Goal: Task Accomplishment & Management: Complete application form

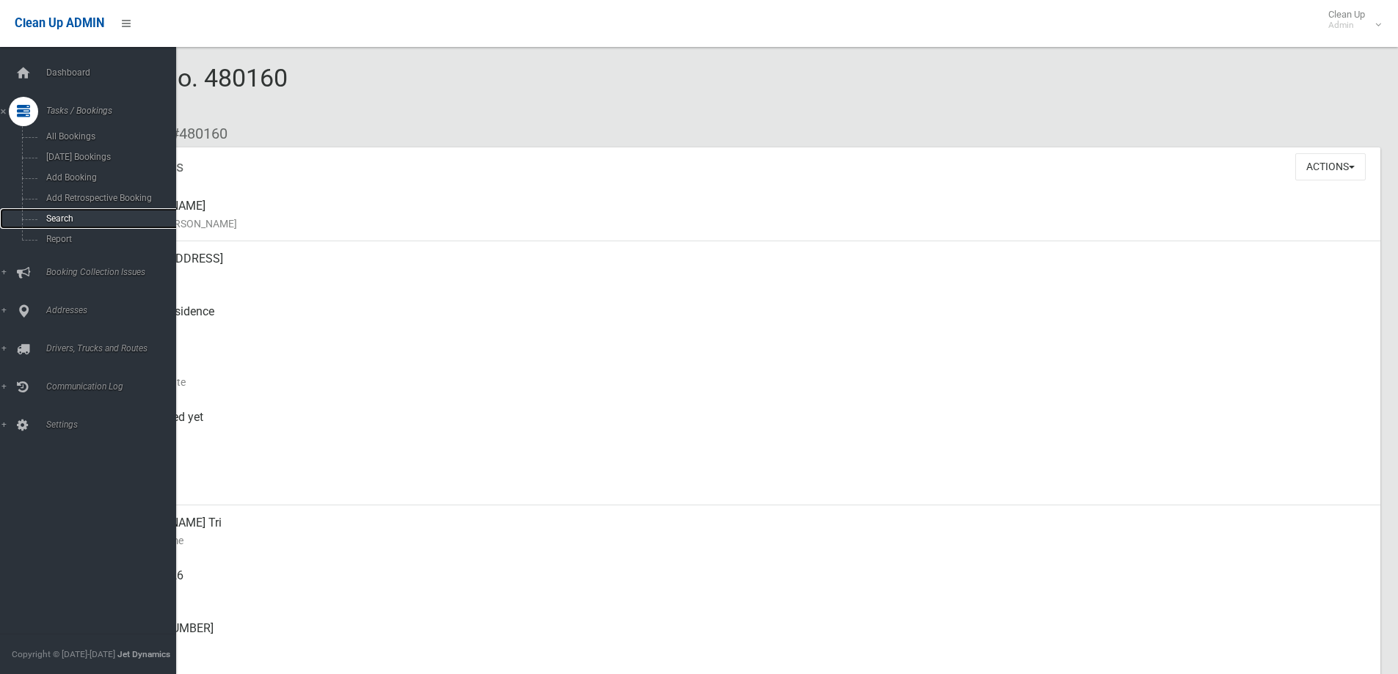
click at [53, 219] on span "Search" at bounding box center [108, 218] width 133 height 10
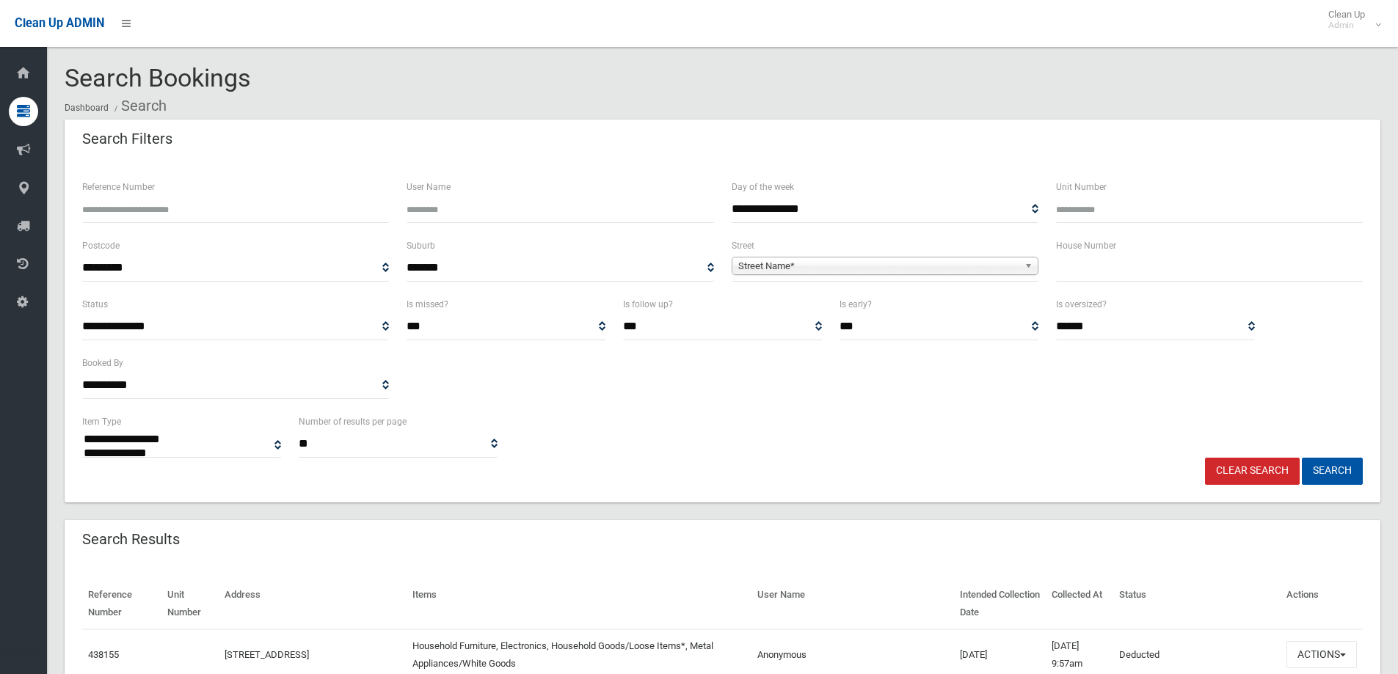
select select
click at [1094, 268] on input "text" at bounding box center [1209, 268] width 307 height 27
type input "**"
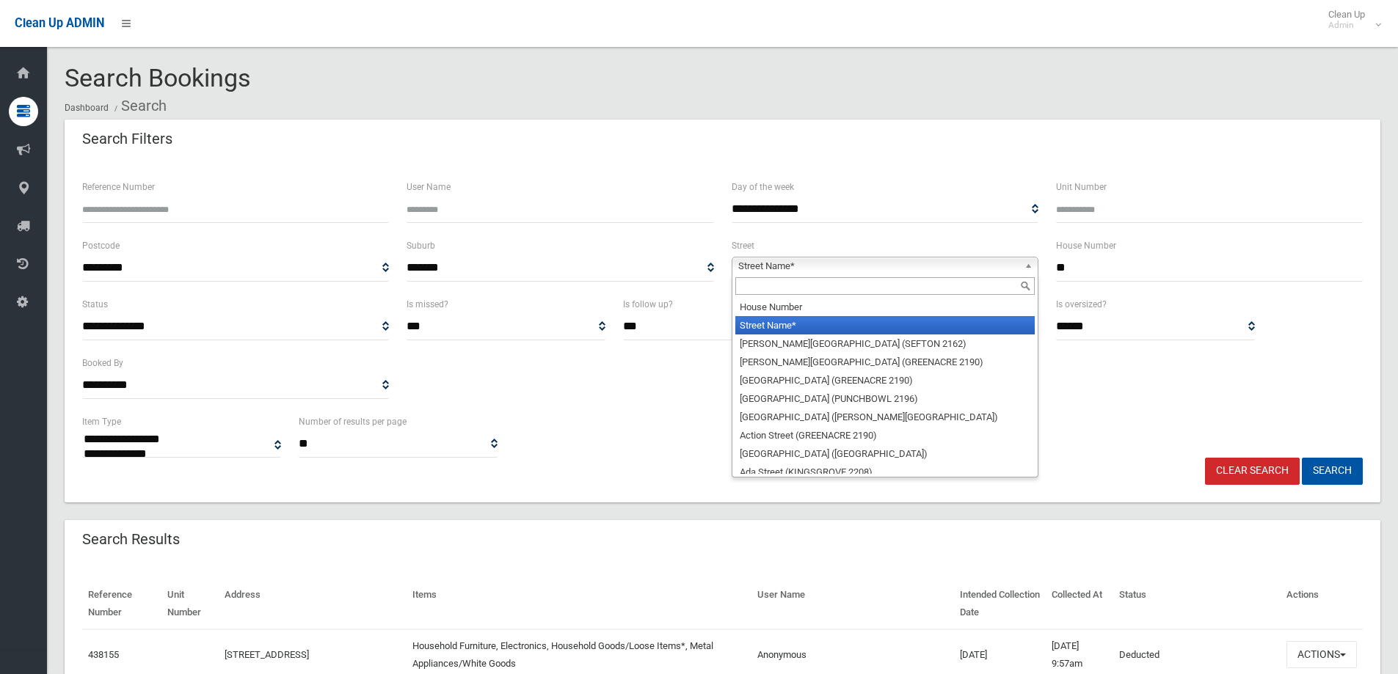
click at [1029, 260] on b at bounding box center [1030, 266] width 13 height 17
click at [899, 287] on input "text" at bounding box center [884, 286] width 299 height 18
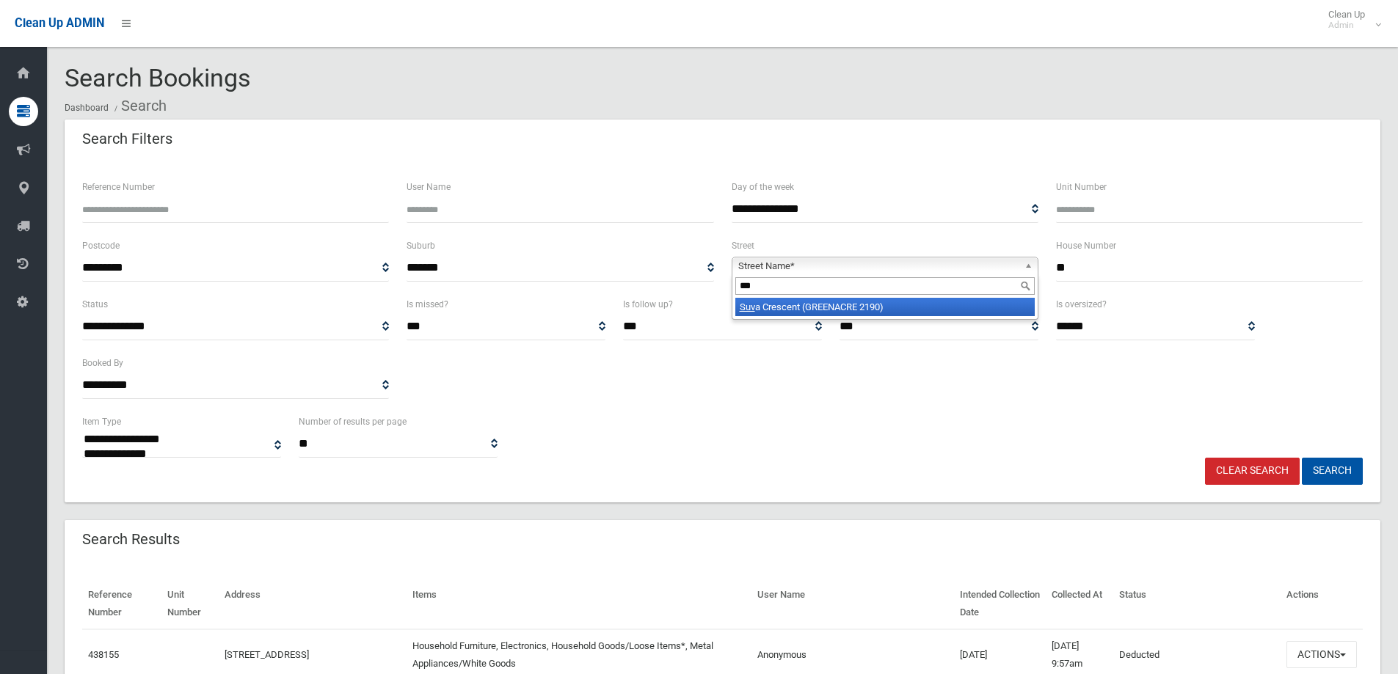
type input "***"
click at [820, 310] on li "Suv a Crescent (GREENACRE 2190)" at bounding box center [884, 307] width 299 height 18
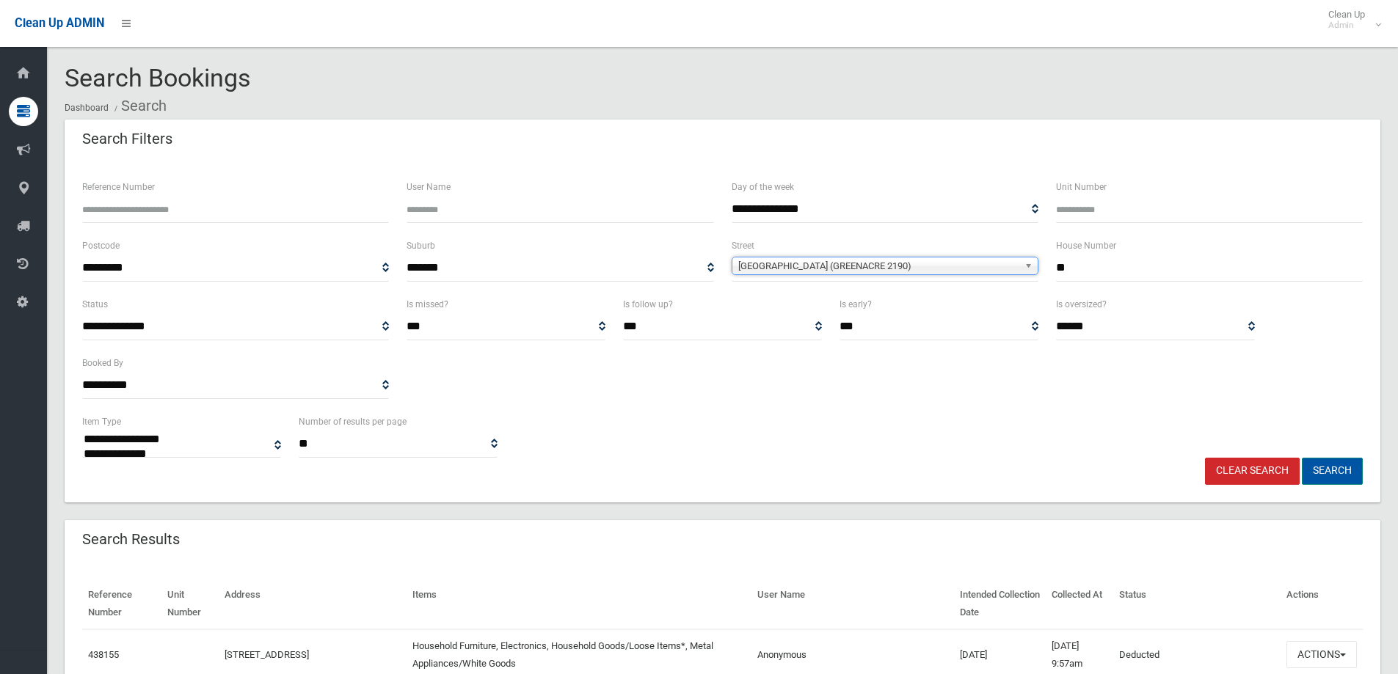
click at [1328, 472] on button "Search" at bounding box center [1332, 471] width 61 height 27
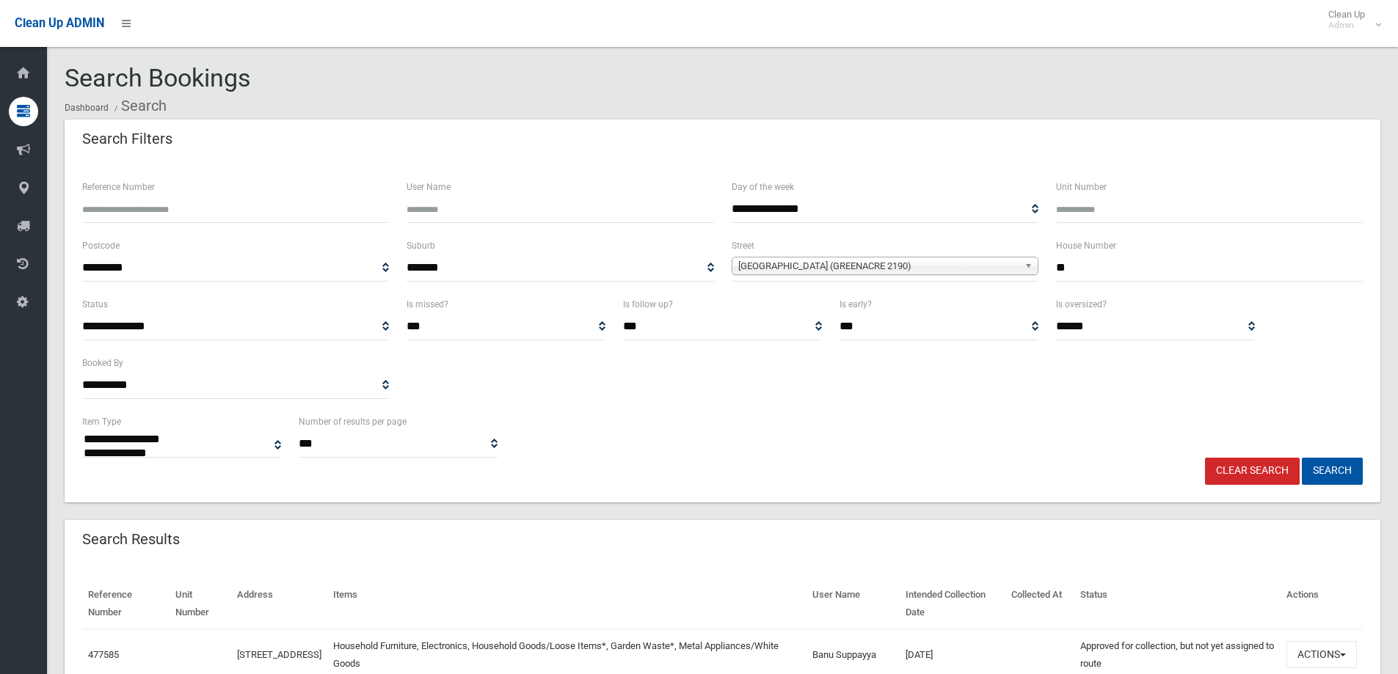
select select
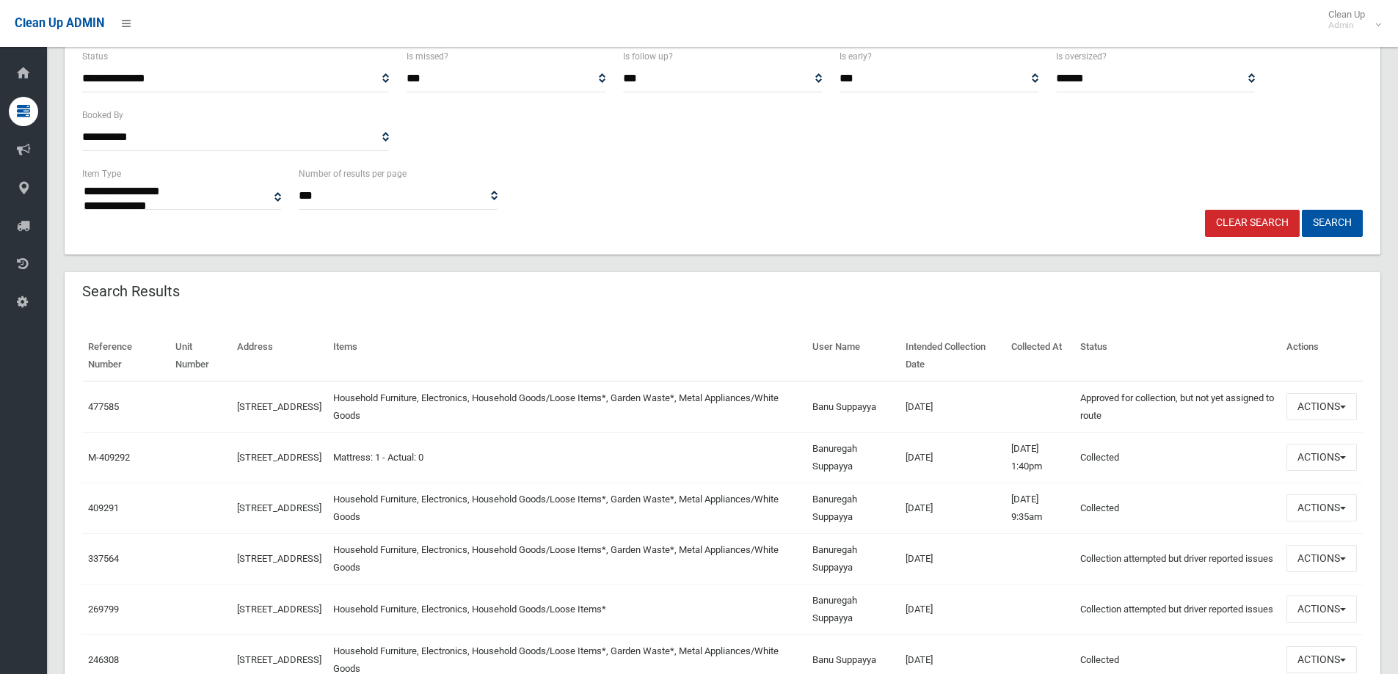
scroll to position [249, 0]
click at [1342, 406] on span "button" at bounding box center [1343, 405] width 6 height 3
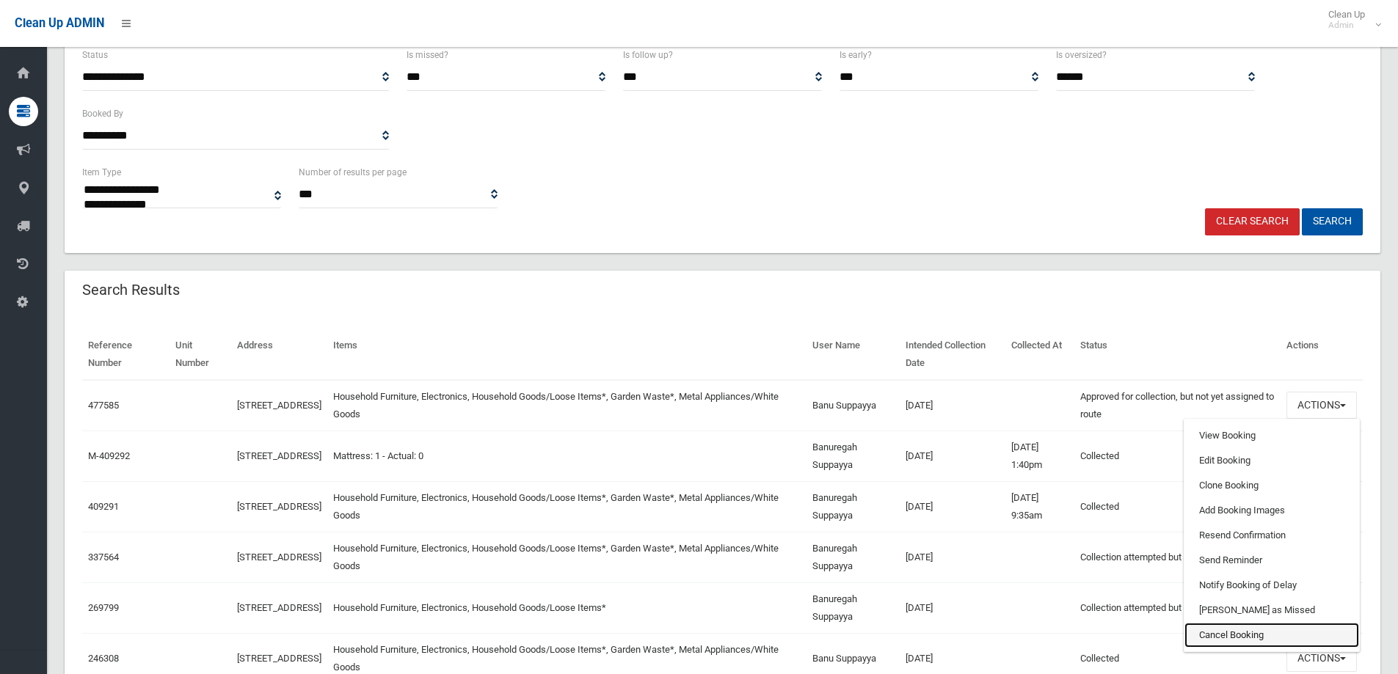
click at [1270, 627] on link "Cancel Booking" at bounding box center [1271, 635] width 175 height 25
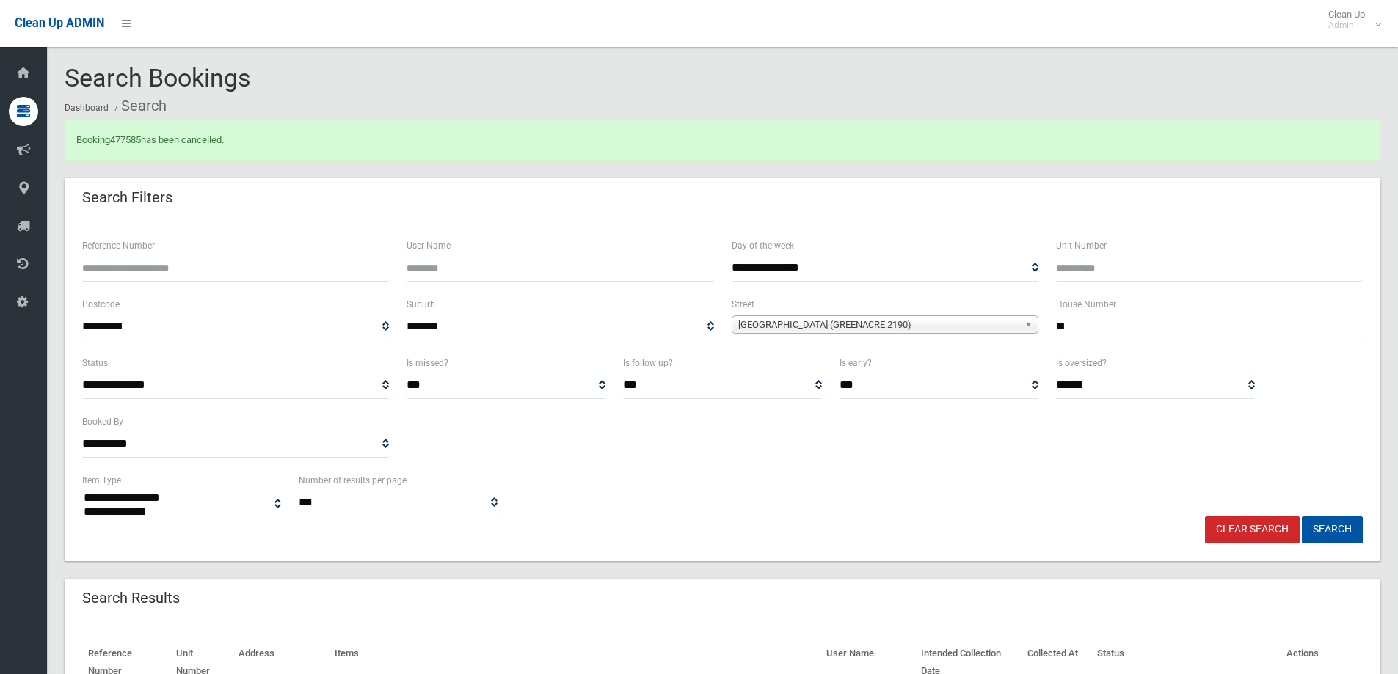
select select
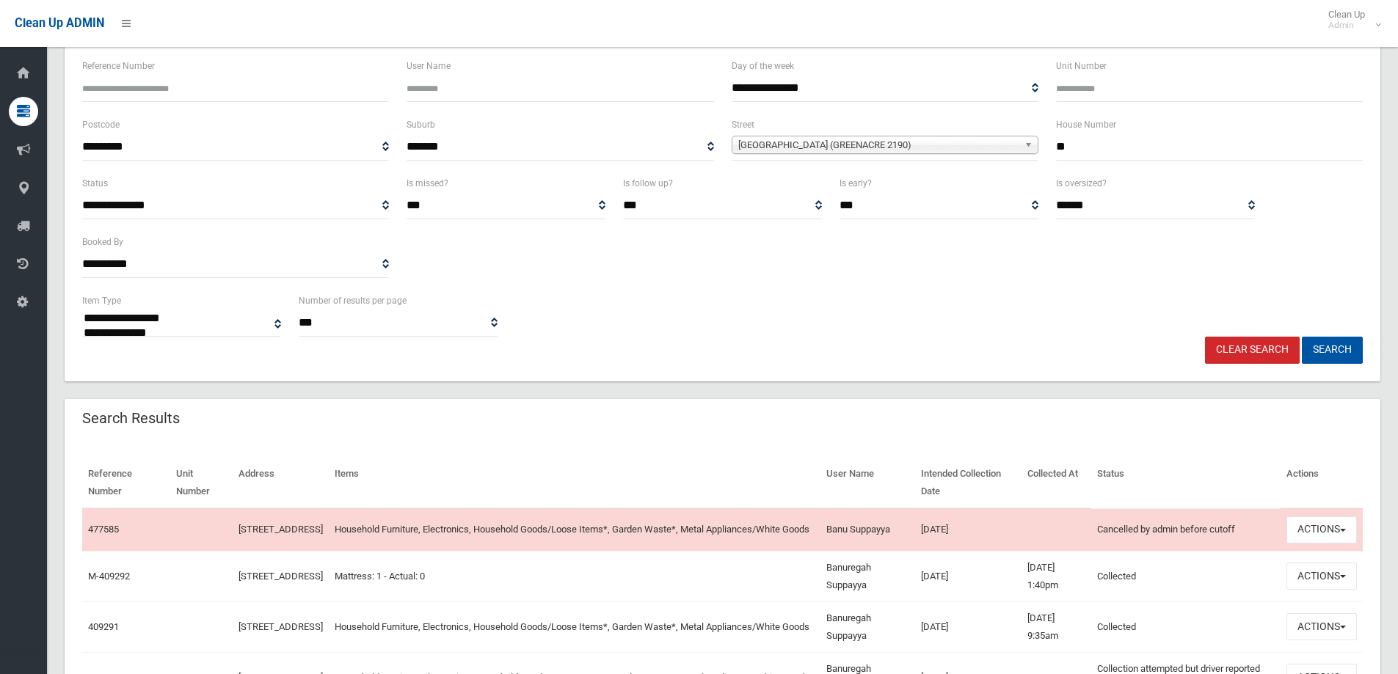
scroll to position [189, 0]
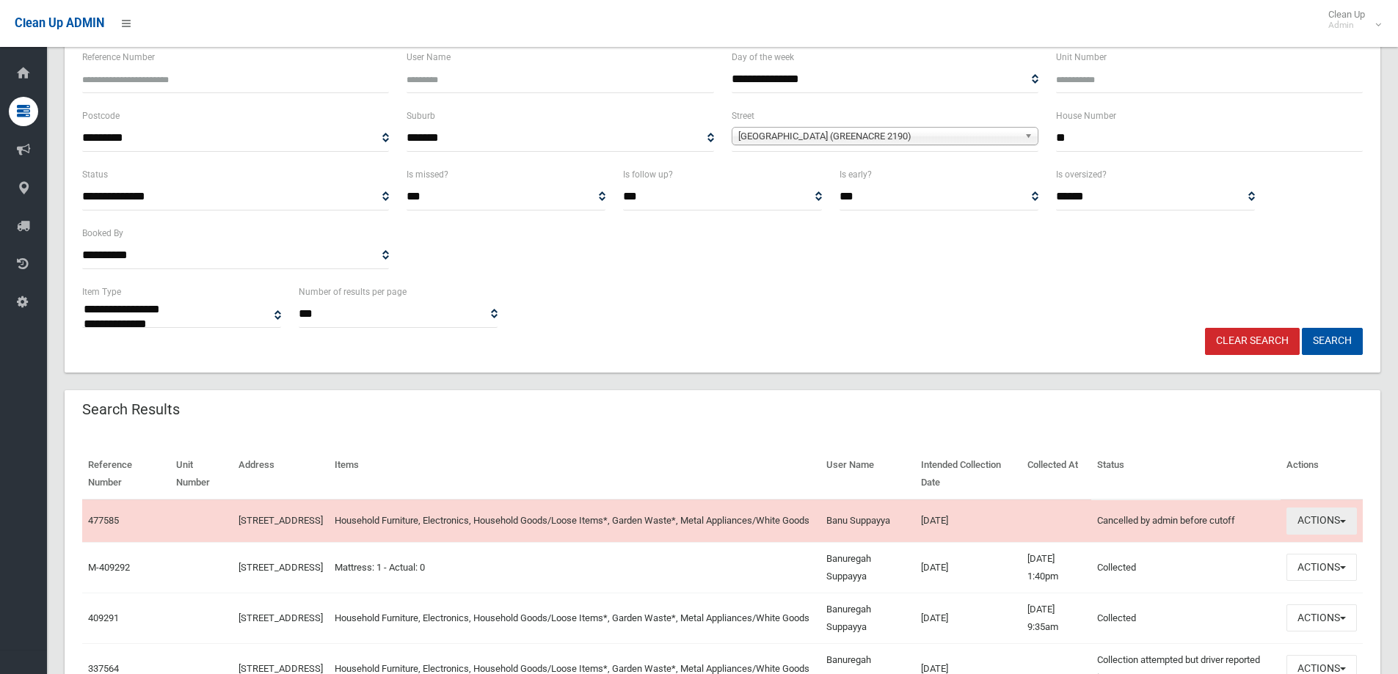
click at [1352, 524] on button "Actions" at bounding box center [1321, 521] width 70 height 27
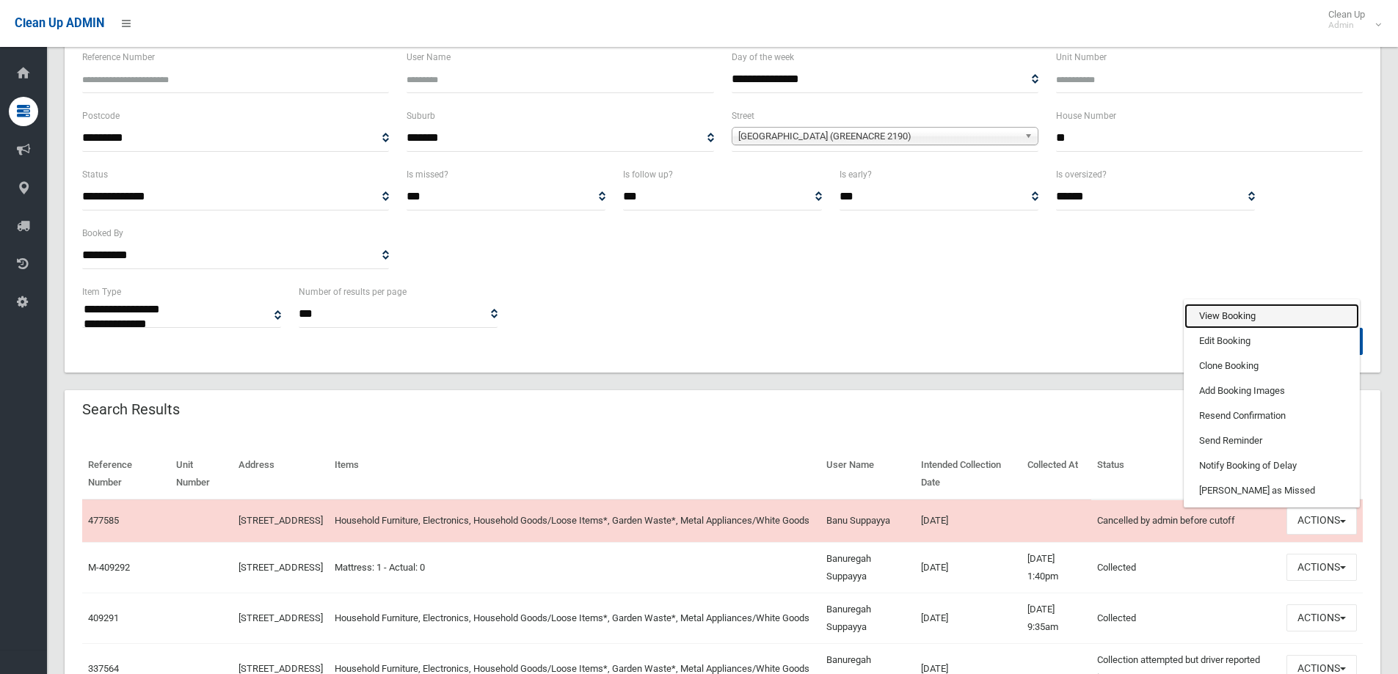
click at [1250, 320] on link "View Booking" at bounding box center [1271, 316] width 175 height 25
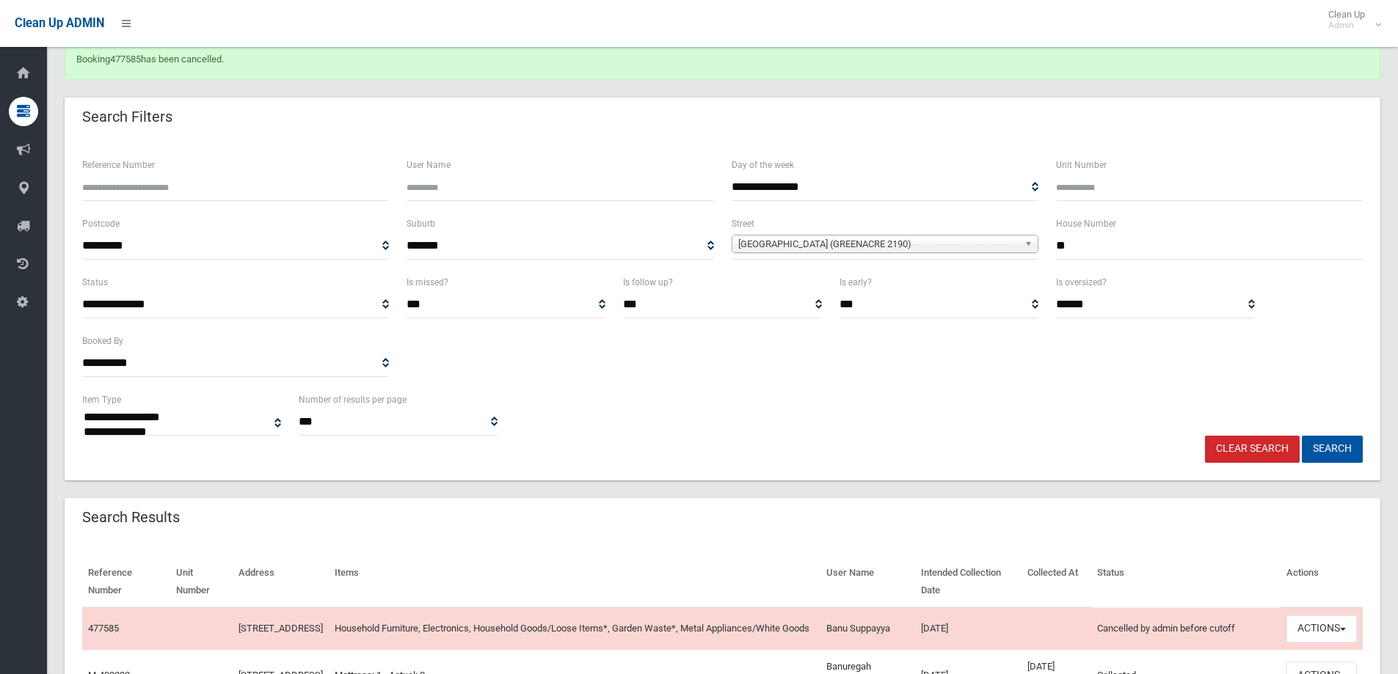
scroll to position [56, 0]
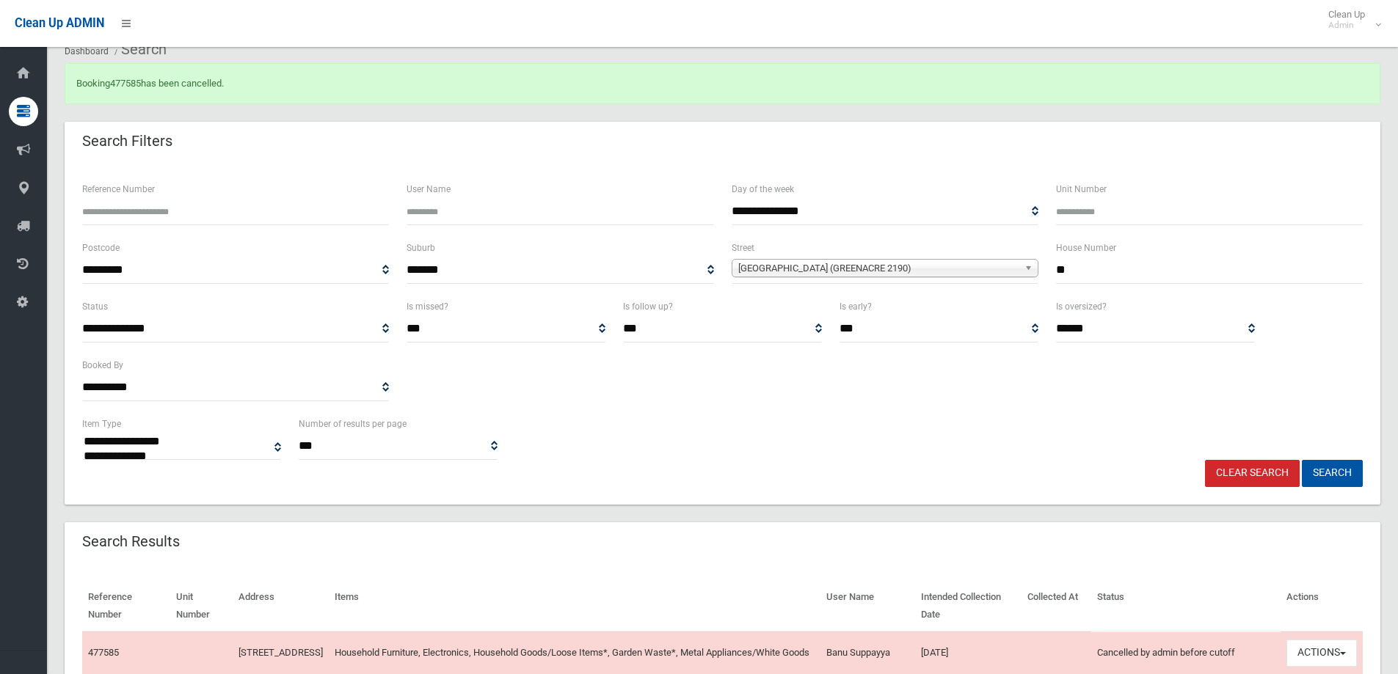
click at [1134, 272] on input "**" at bounding box center [1209, 270] width 307 height 27
type input "*"
type input "**"
click at [1033, 262] on b at bounding box center [1030, 268] width 13 height 17
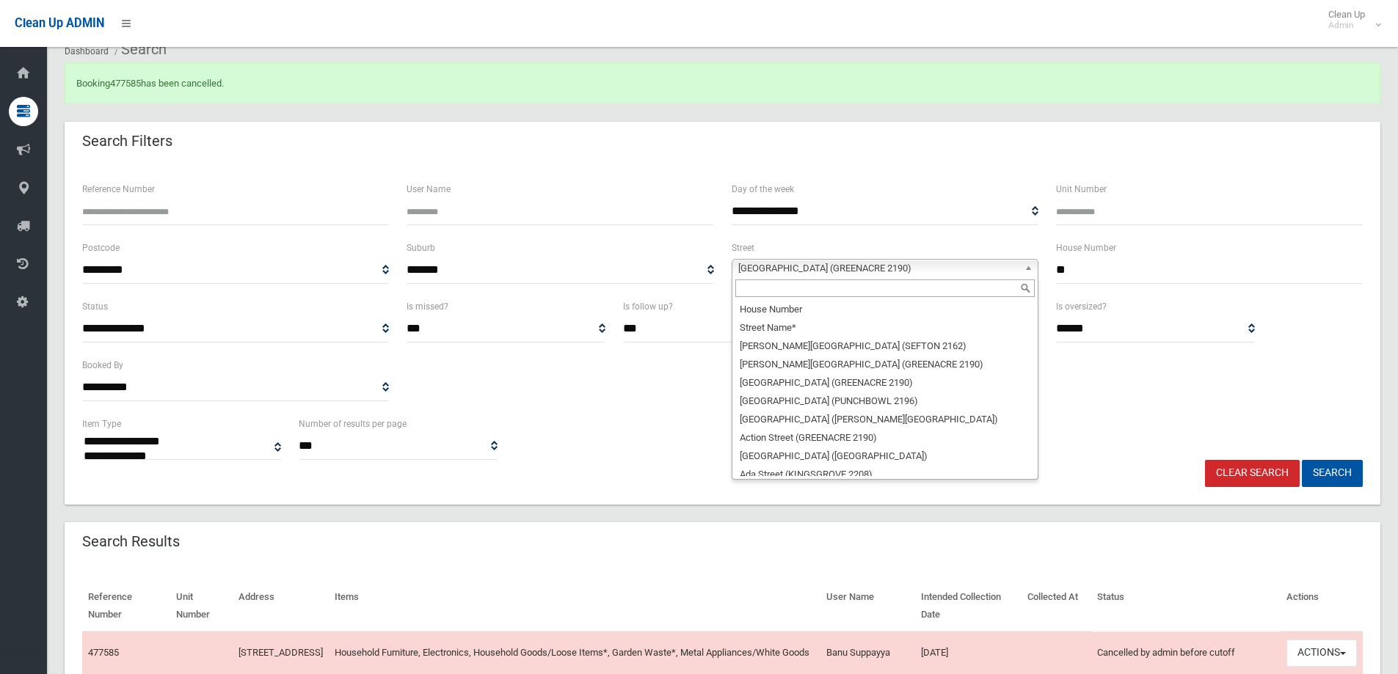
scroll to position [36709, 0]
click at [968, 293] on input "text" at bounding box center [884, 289] width 299 height 18
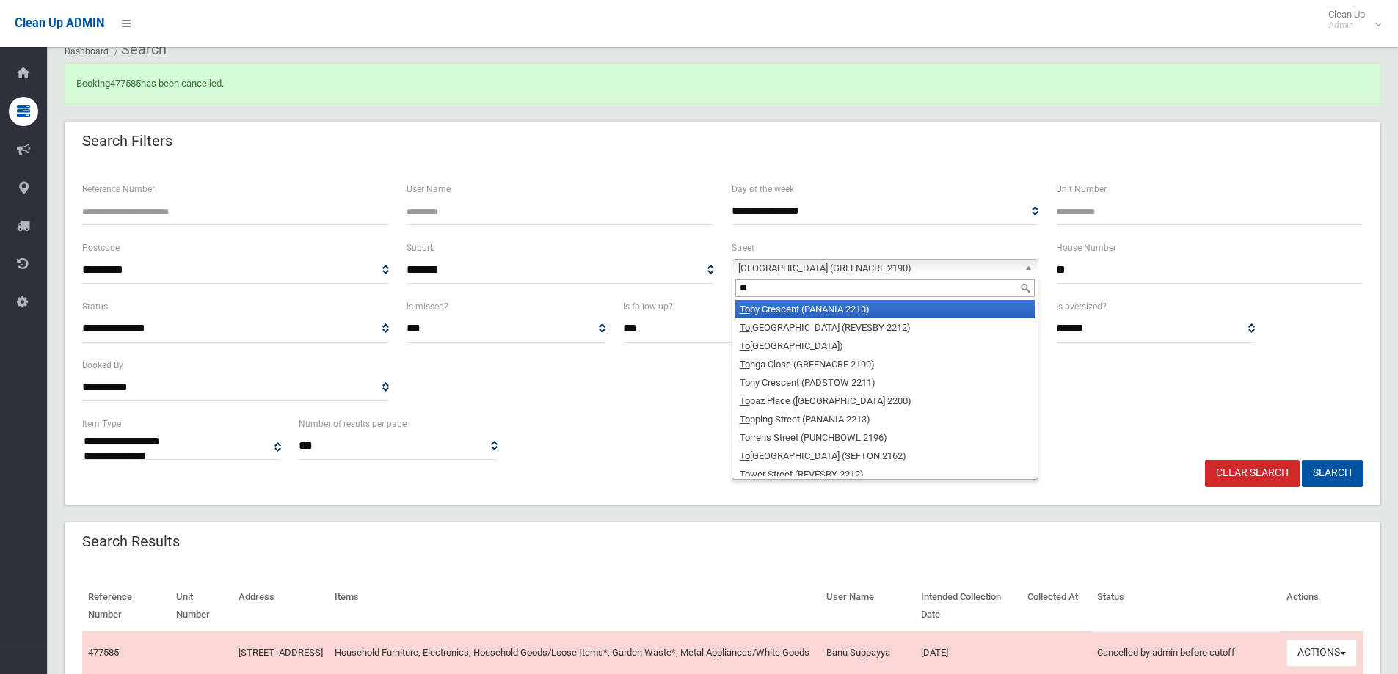
type input "***"
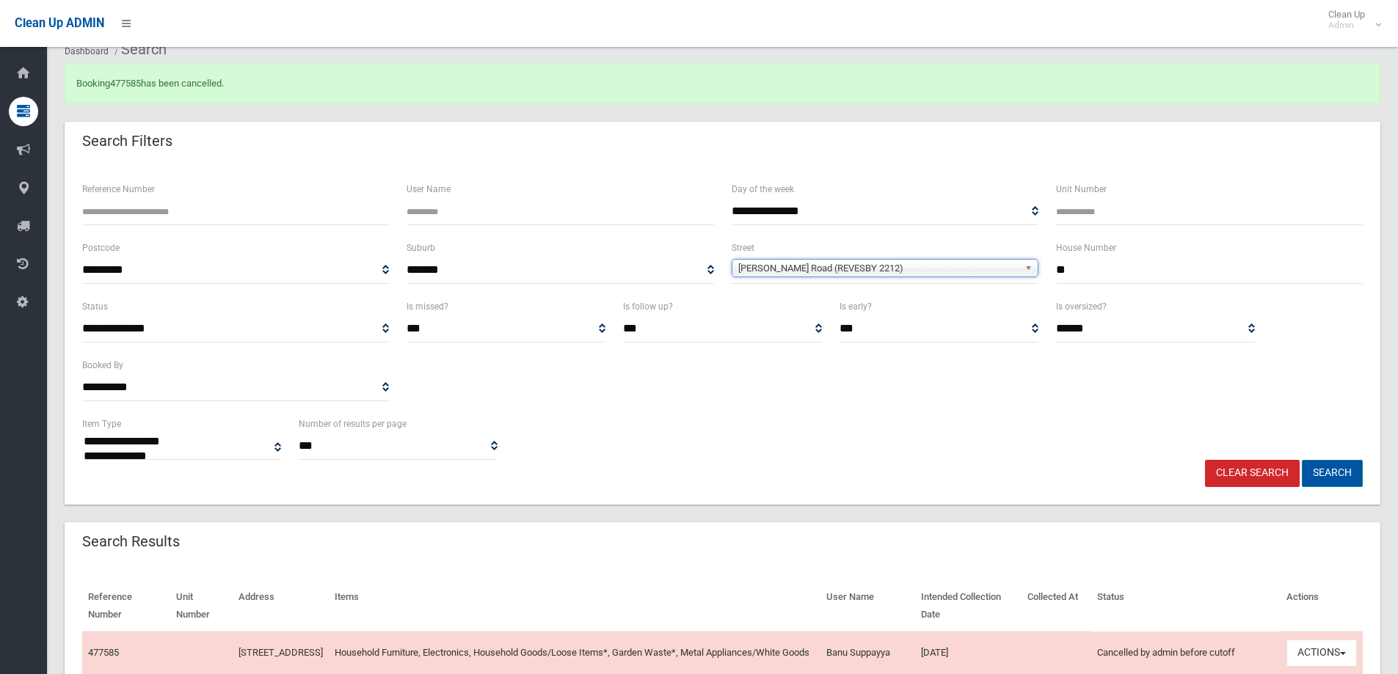
click at [1335, 480] on button "Search" at bounding box center [1332, 473] width 61 height 27
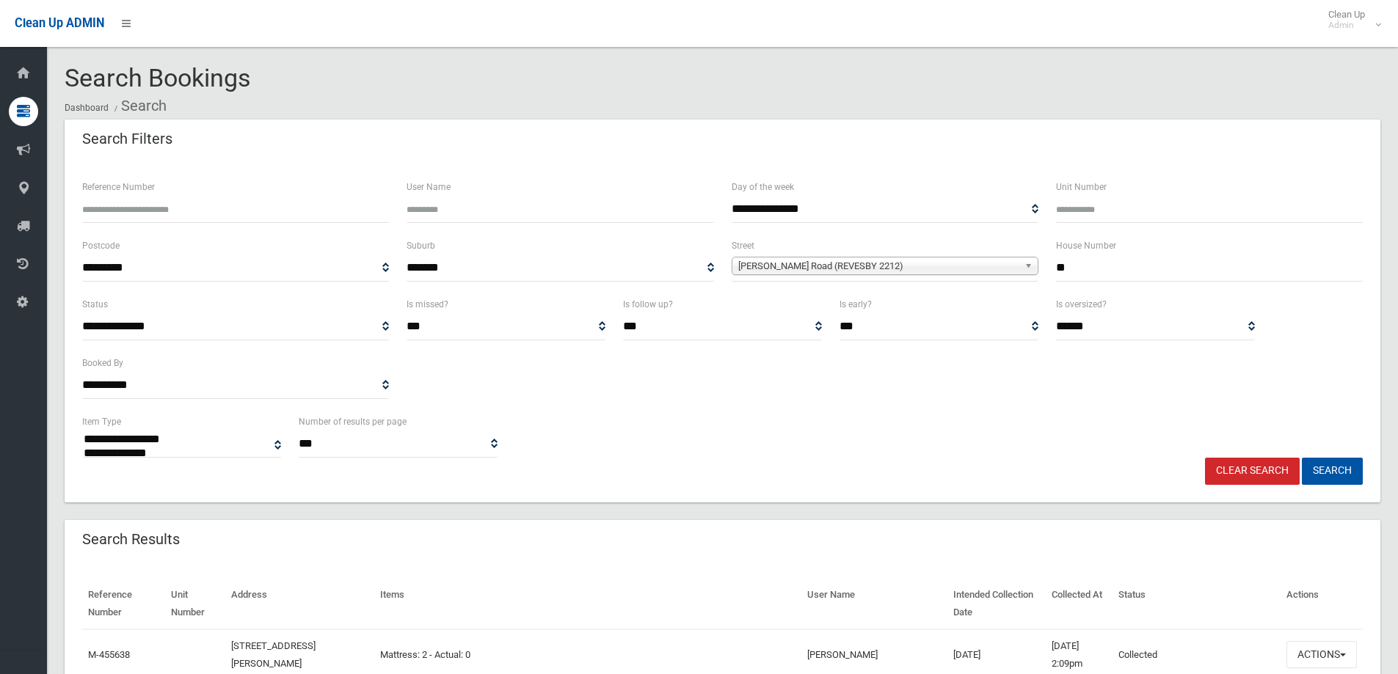
select select
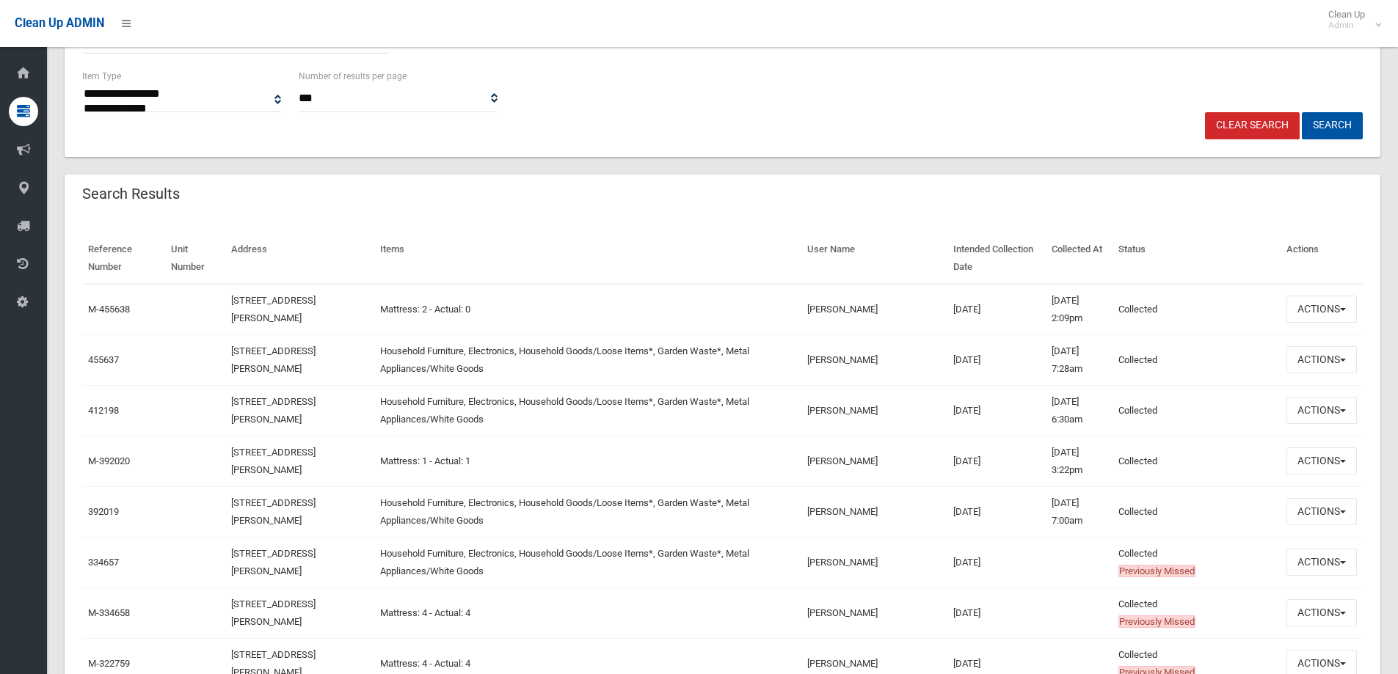
scroll to position [409, 0]
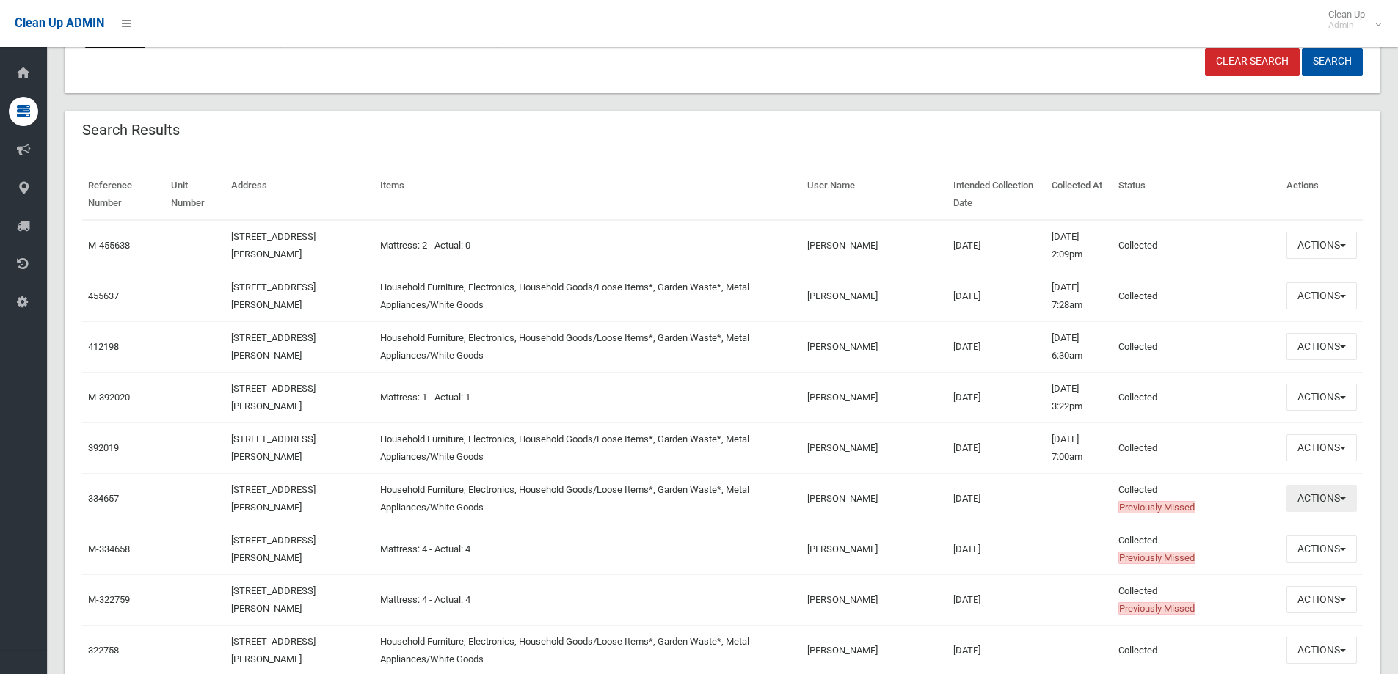
click at [1340, 497] on span "button" at bounding box center [1343, 498] width 6 height 3
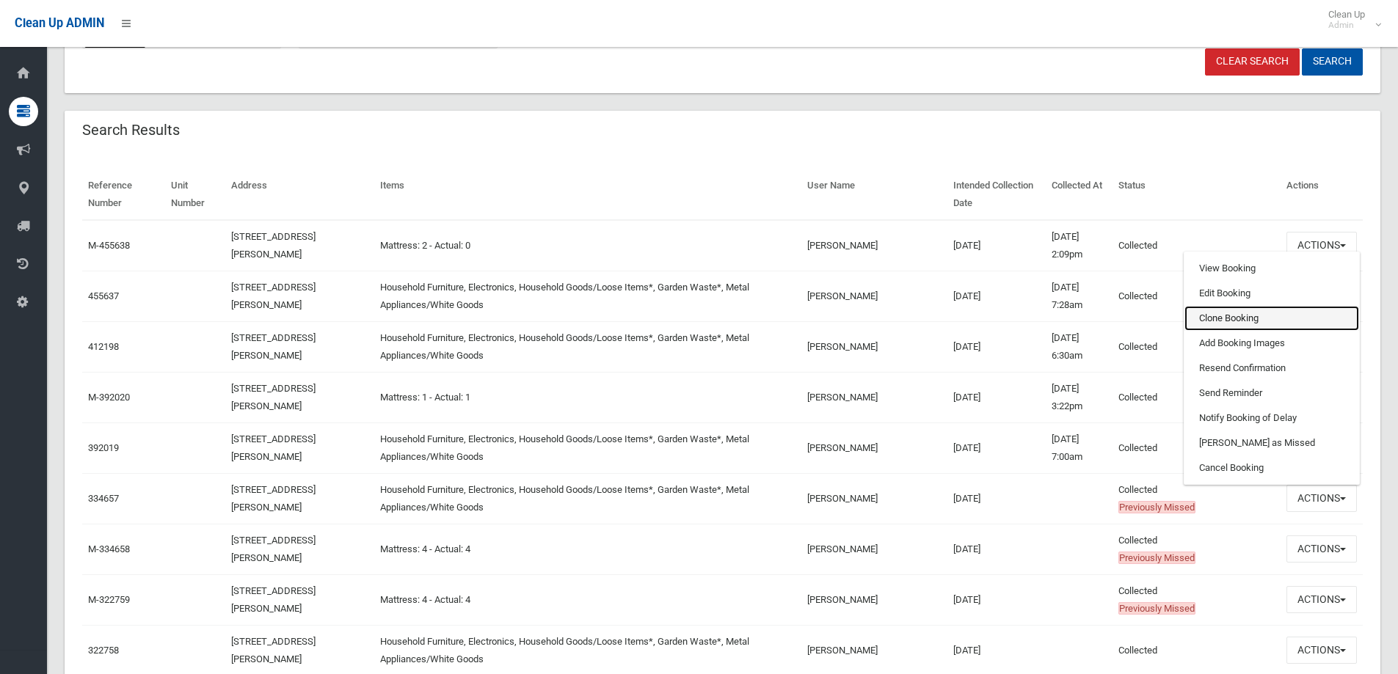
click at [1262, 316] on link "Clone Booking" at bounding box center [1271, 318] width 175 height 25
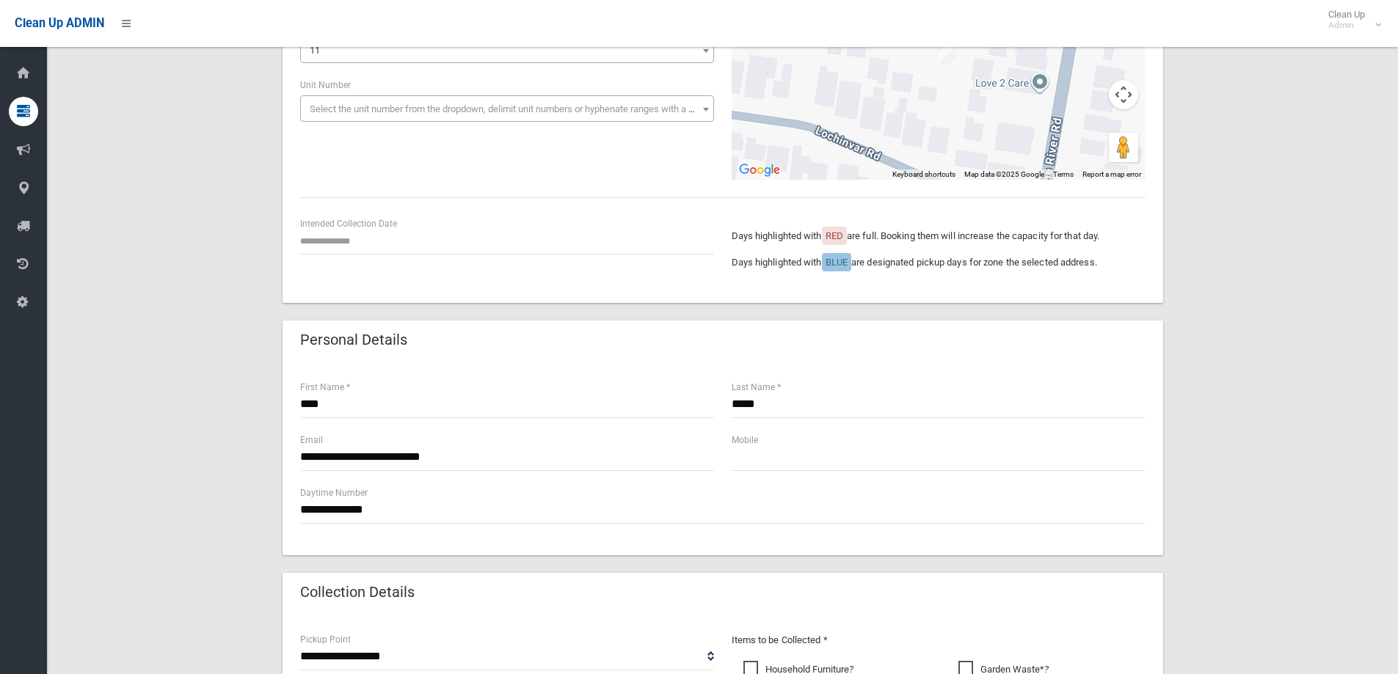
scroll to position [230, 0]
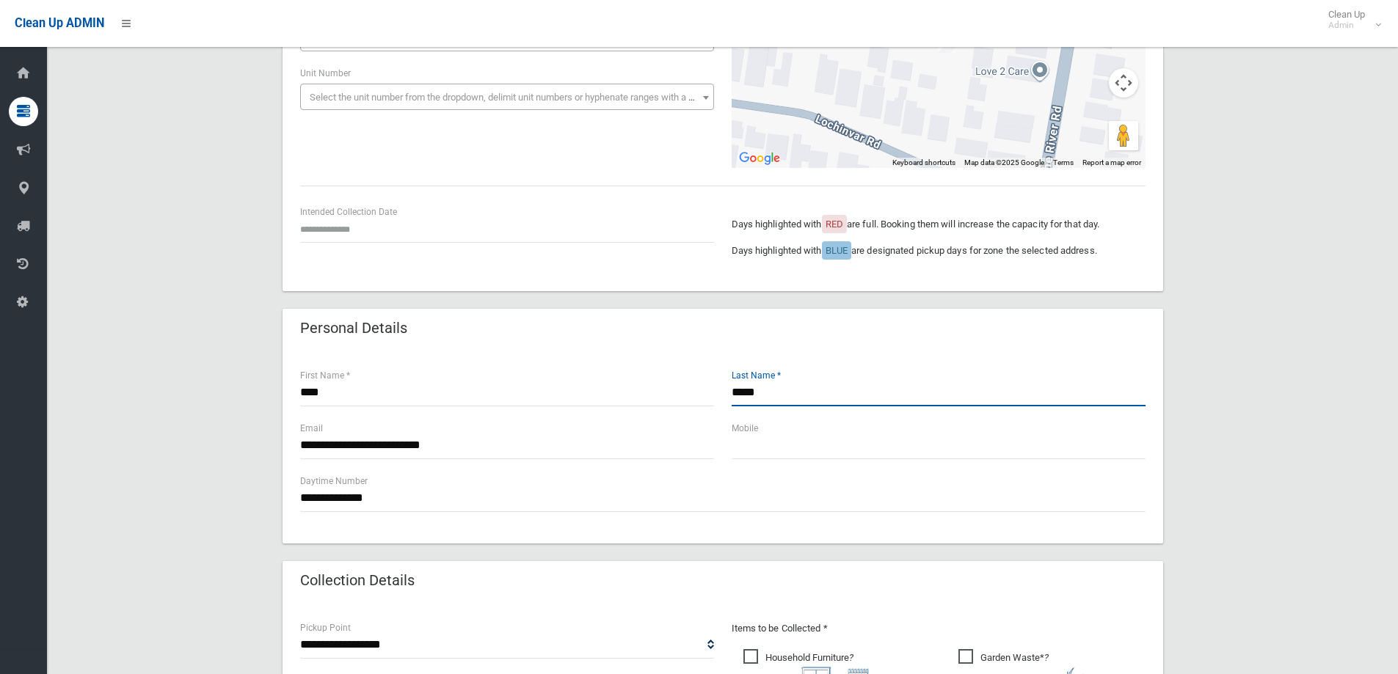
click at [818, 403] on input "*****" at bounding box center [938, 392] width 414 height 27
type input "*"
type input "**********"
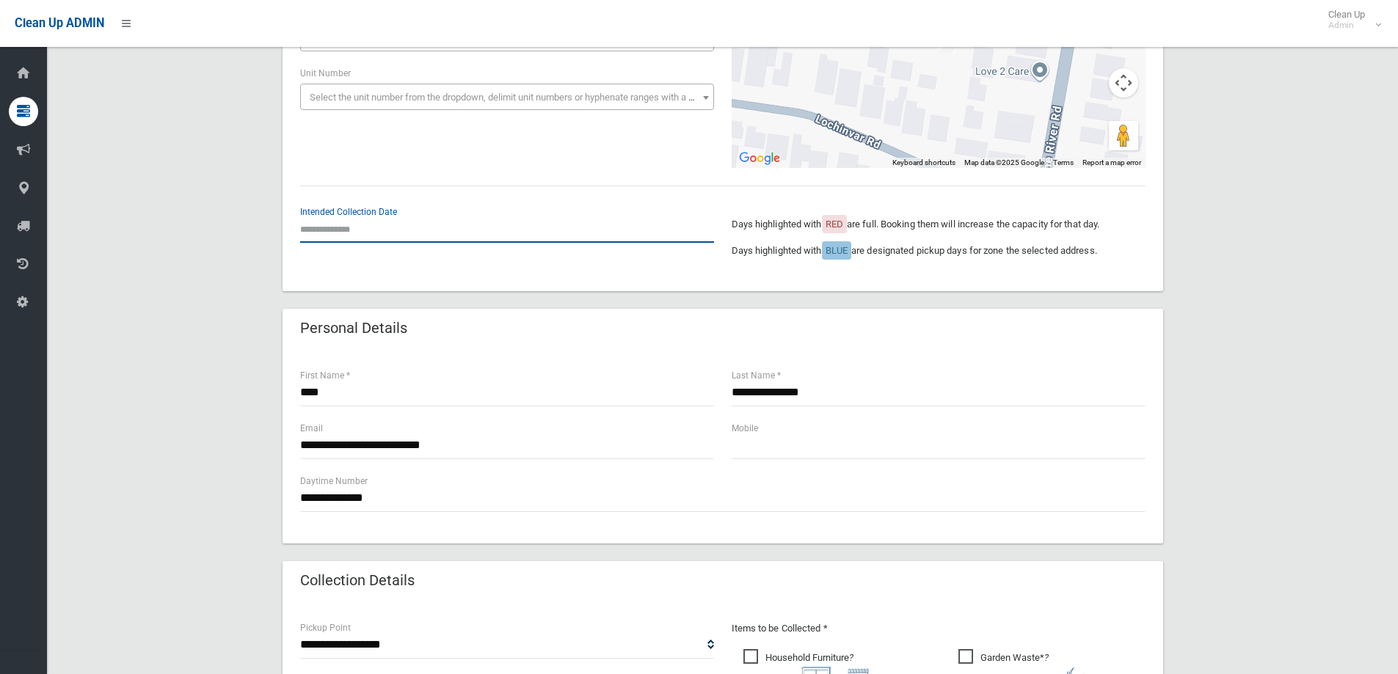
click at [350, 230] on input "text" at bounding box center [507, 229] width 414 height 27
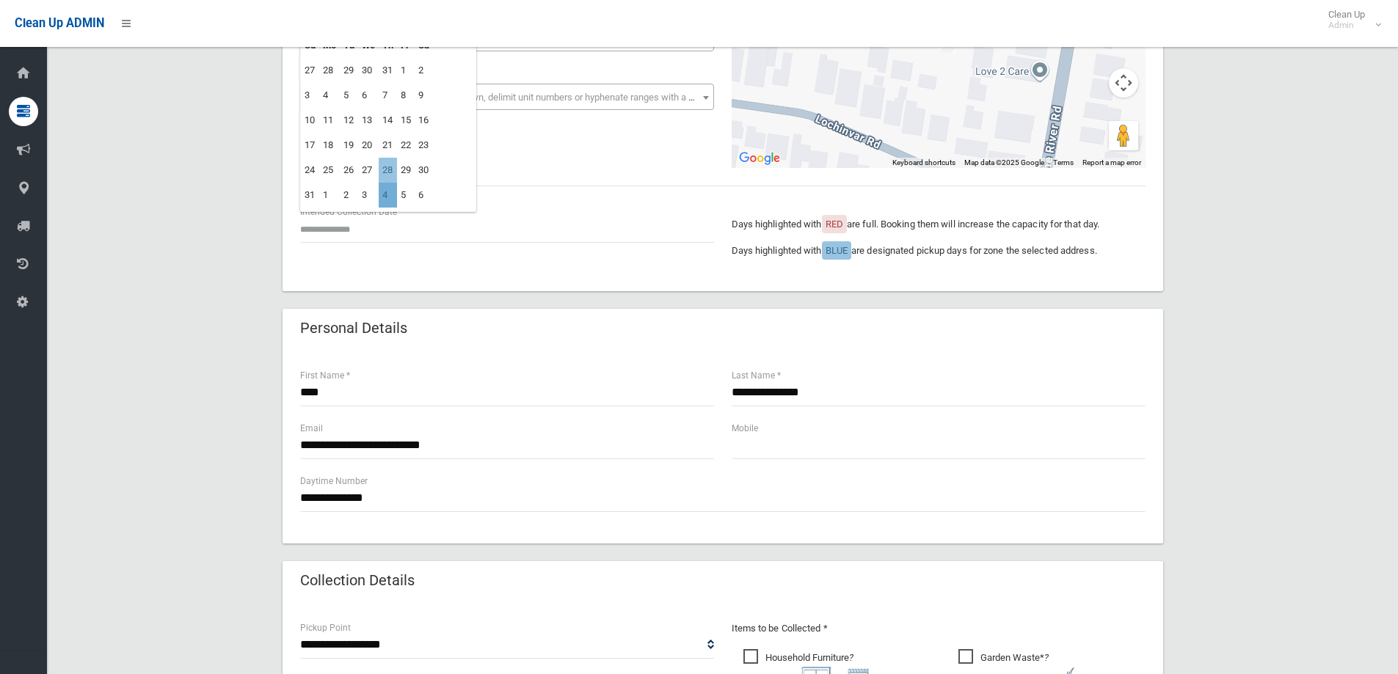
click at [394, 195] on td "4" at bounding box center [388, 195] width 18 height 25
type input "**********"
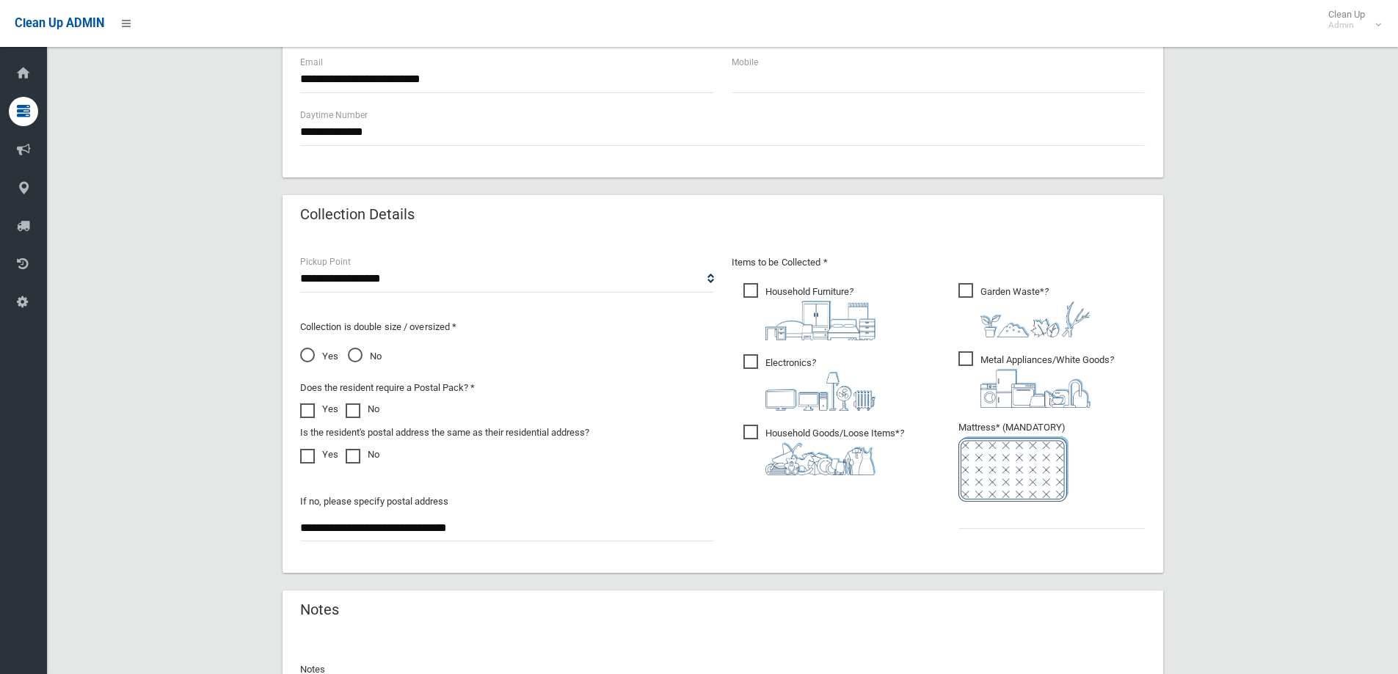
scroll to position [599, 0]
click at [984, 513] on input "text" at bounding box center [1051, 513] width 187 height 27
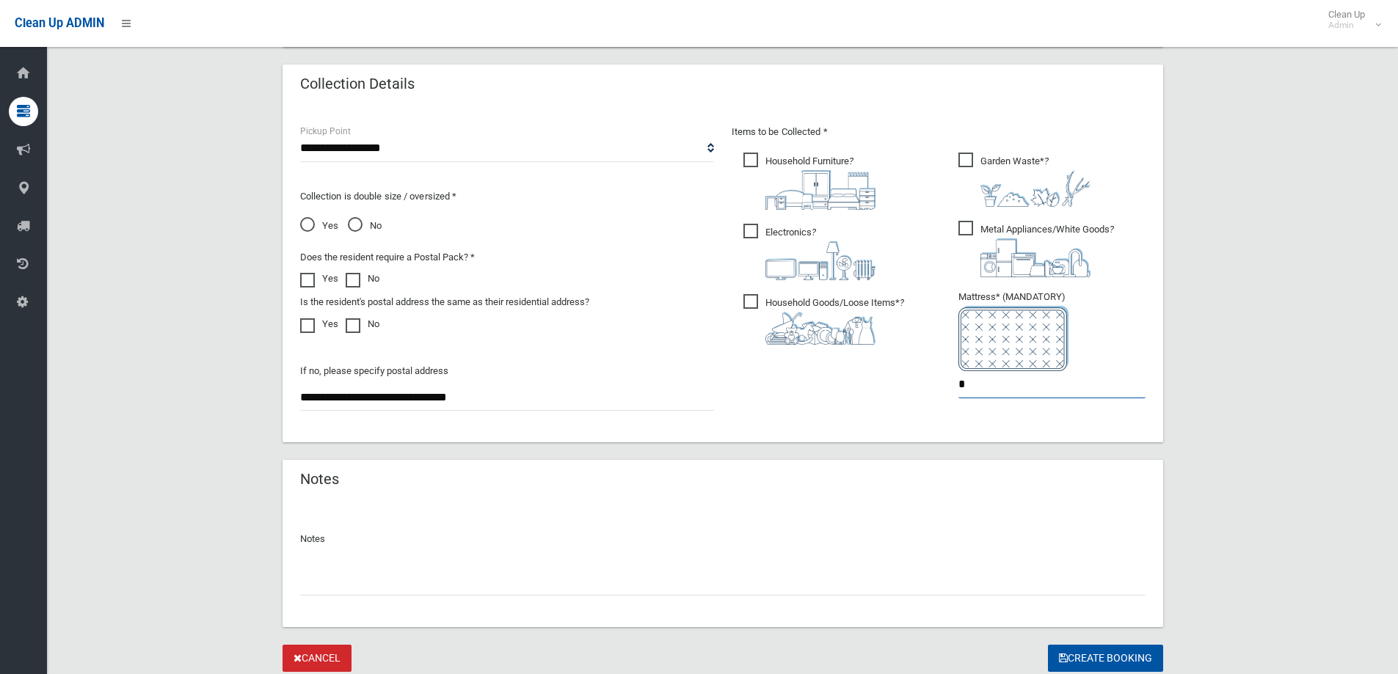
scroll to position [778, 0]
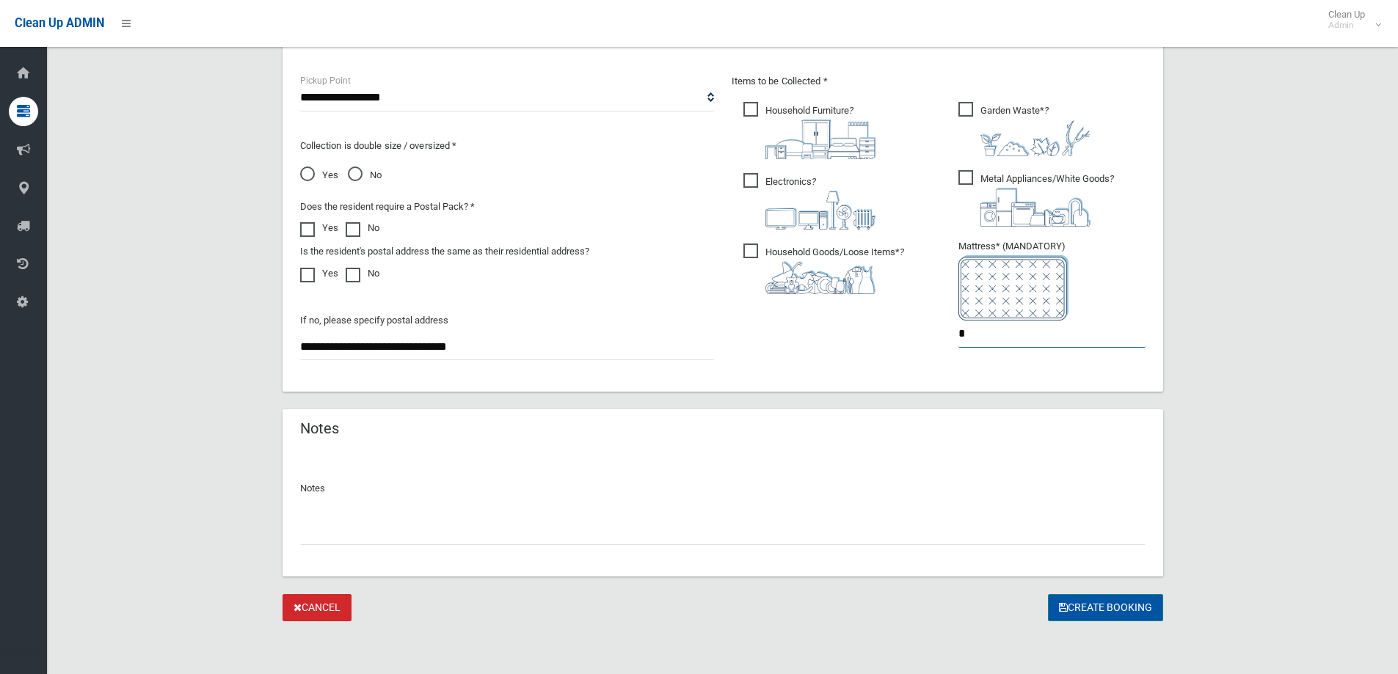
type input "*"
click at [1089, 605] on button "Create Booking" at bounding box center [1105, 607] width 115 height 27
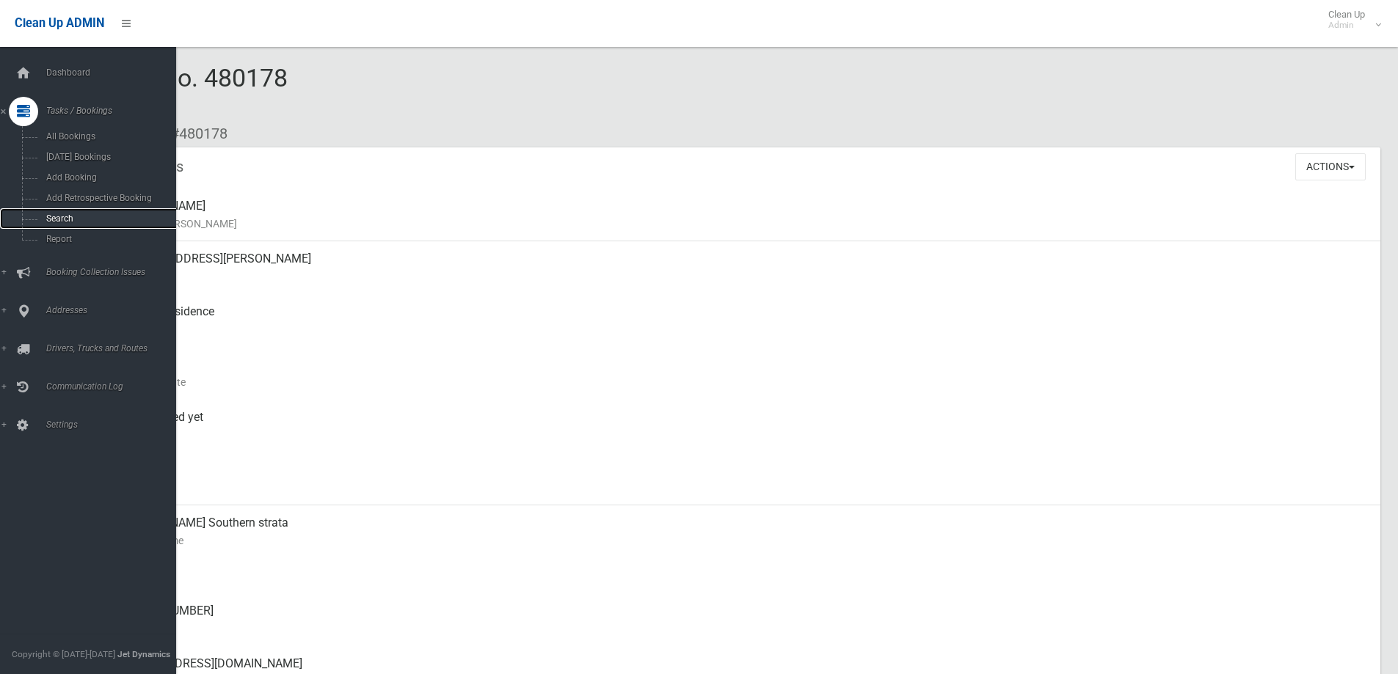
click at [67, 216] on span "Search" at bounding box center [108, 218] width 133 height 10
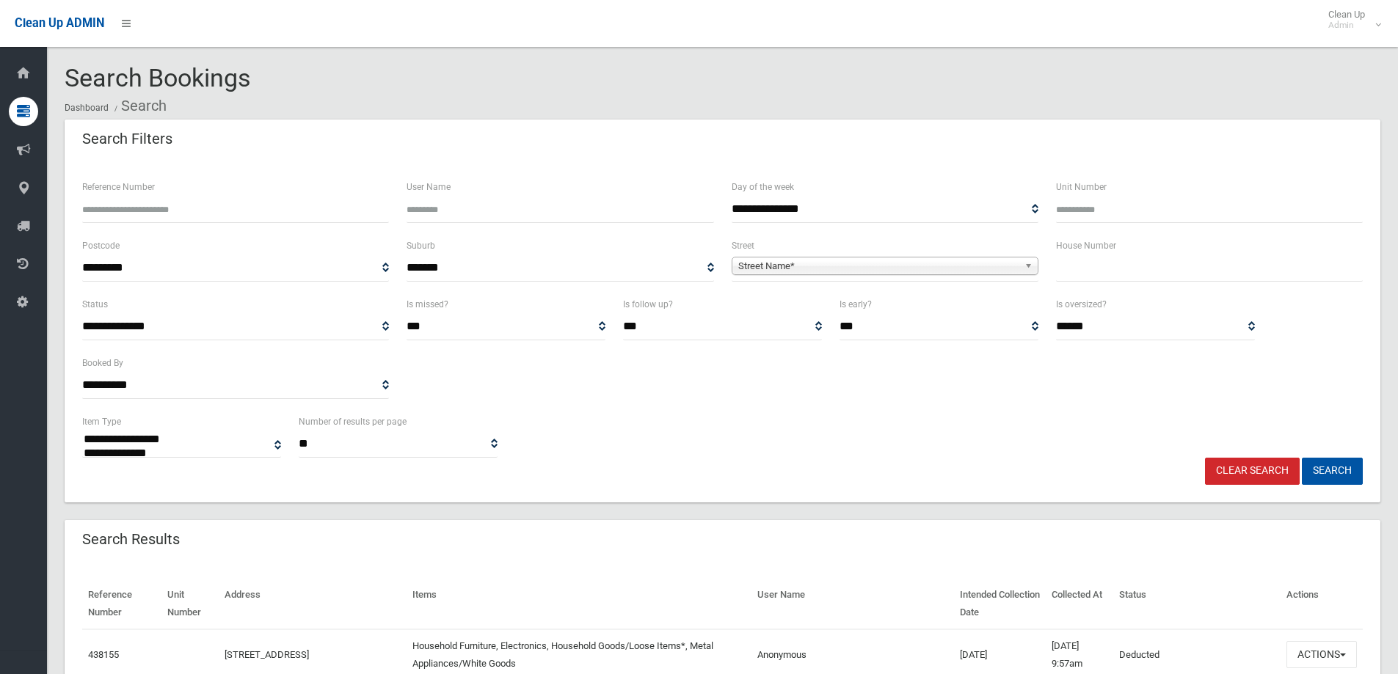
select select
click at [1091, 264] on input "text" at bounding box center [1209, 268] width 307 height 27
type input "**"
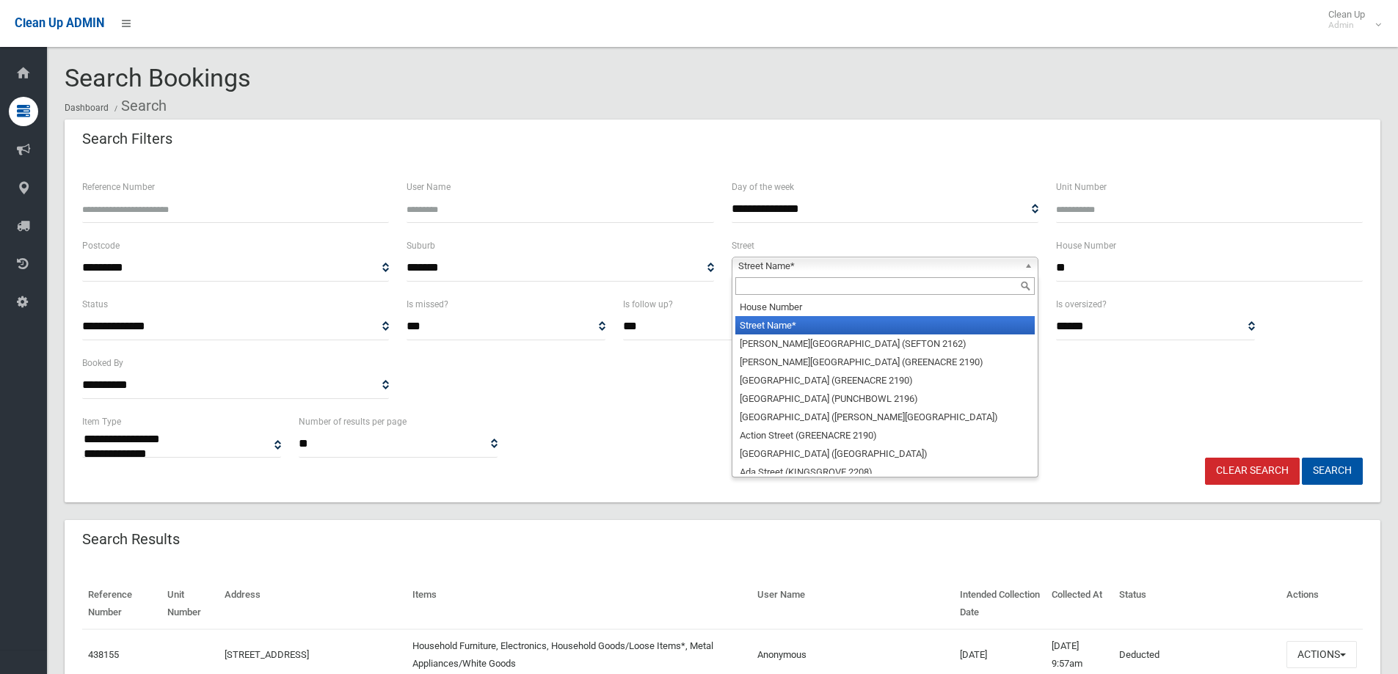
click at [1032, 266] on b at bounding box center [1030, 266] width 13 height 17
click at [953, 285] on input "text" at bounding box center [884, 286] width 299 height 18
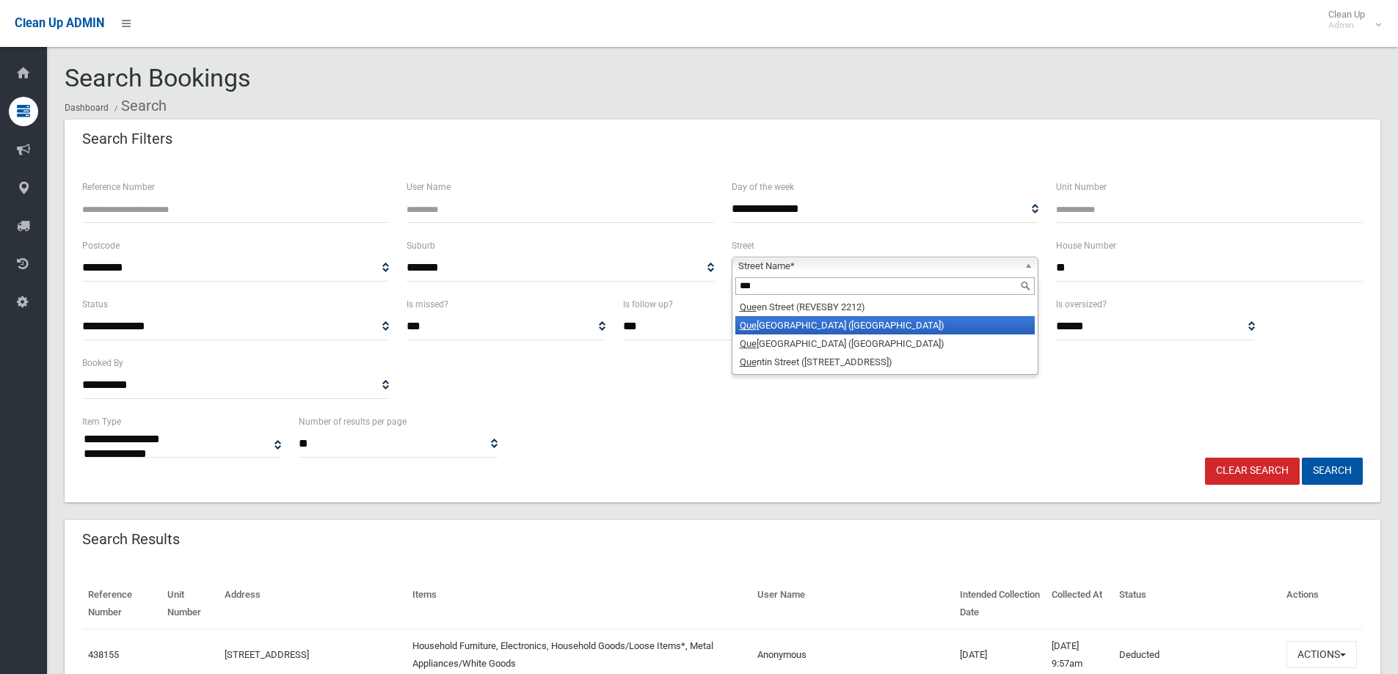
type input "***"
click at [946, 323] on li "Que ensborough Road (CROYDON PARK 2133)" at bounding box center [884, 325] width 299 height 18
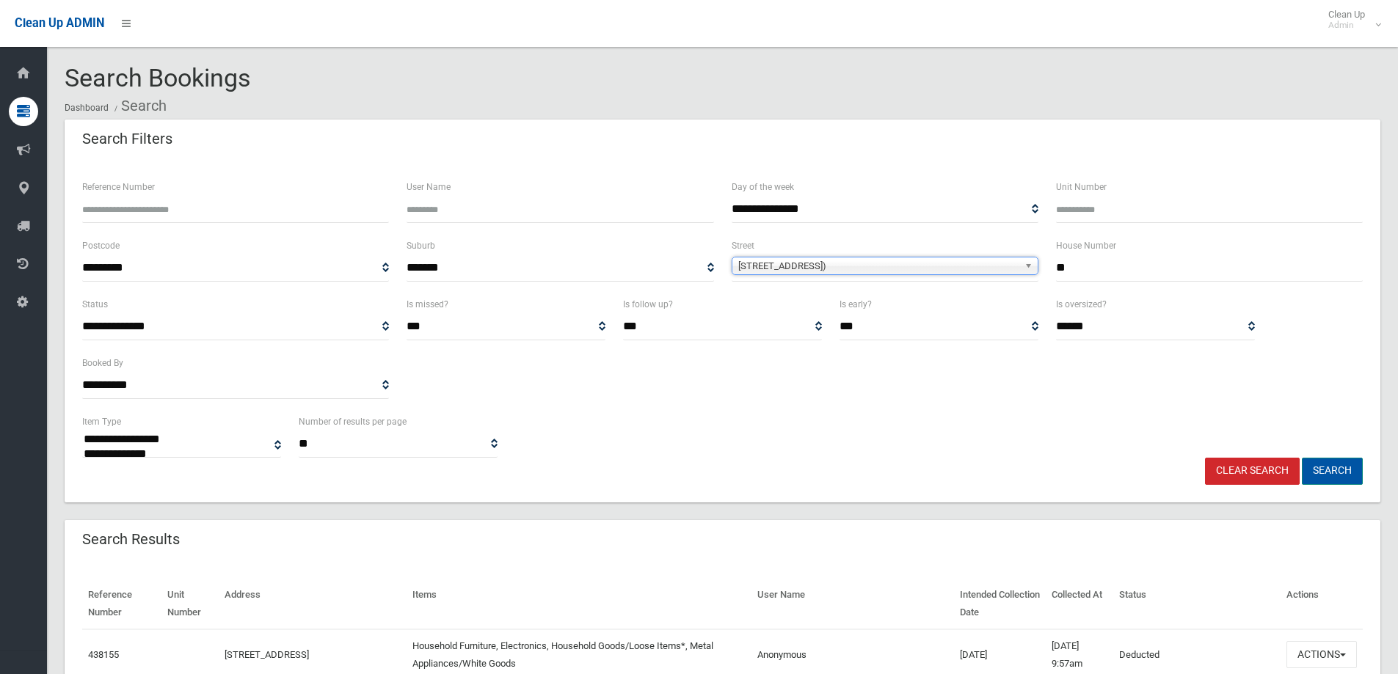
click at [1341, 471] on button "Search" at bounding box center [1332, 471] width 61 height 27
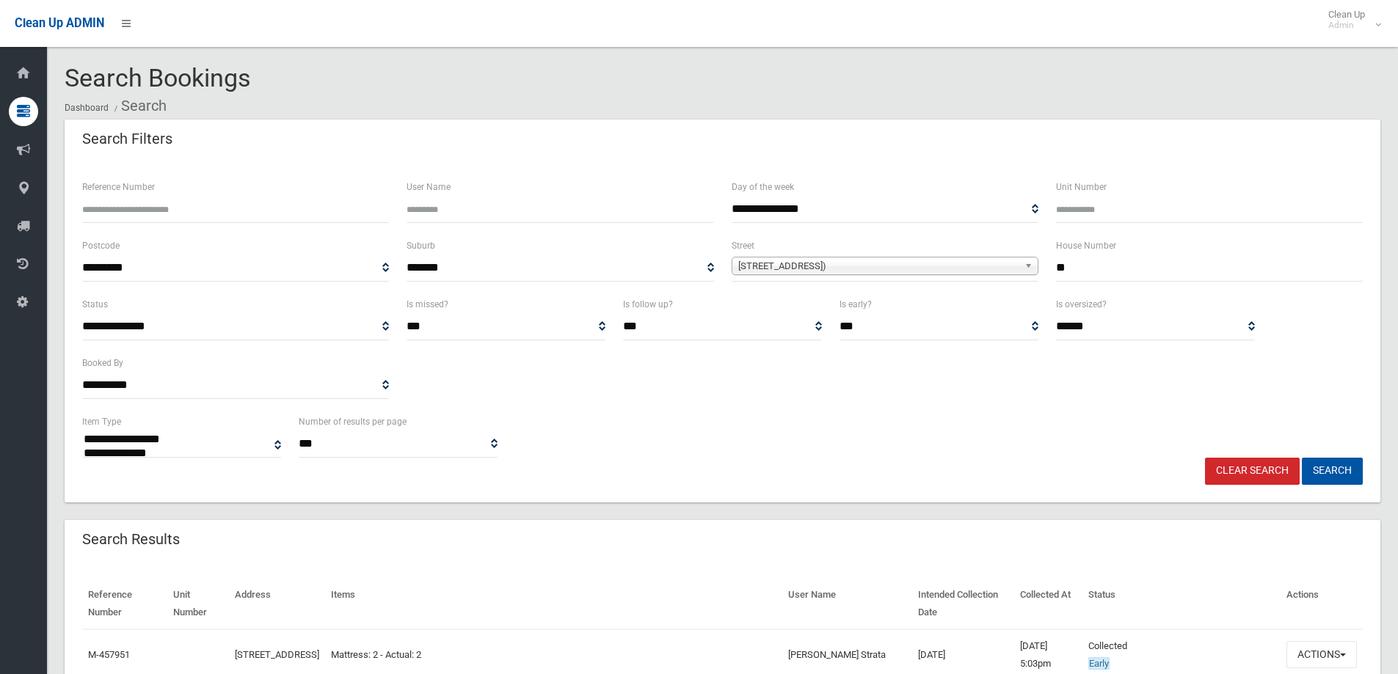
select select
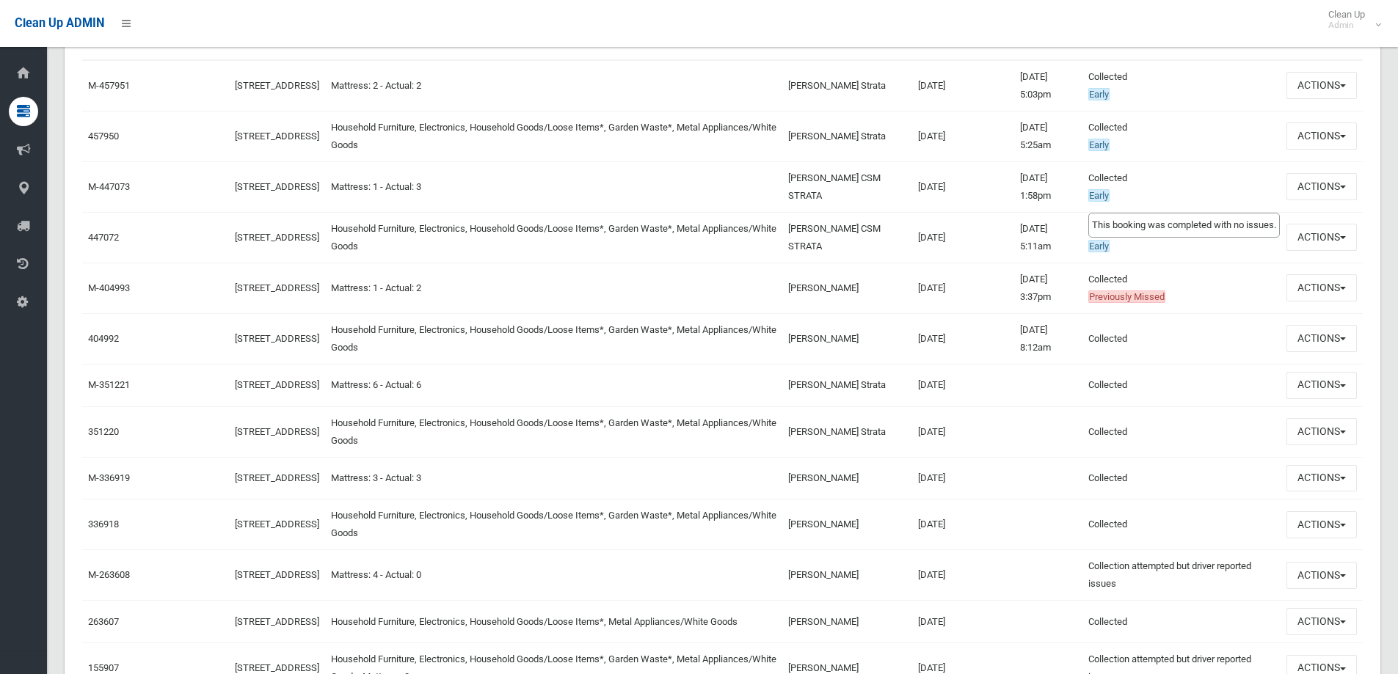
scroll to position [587, 0]
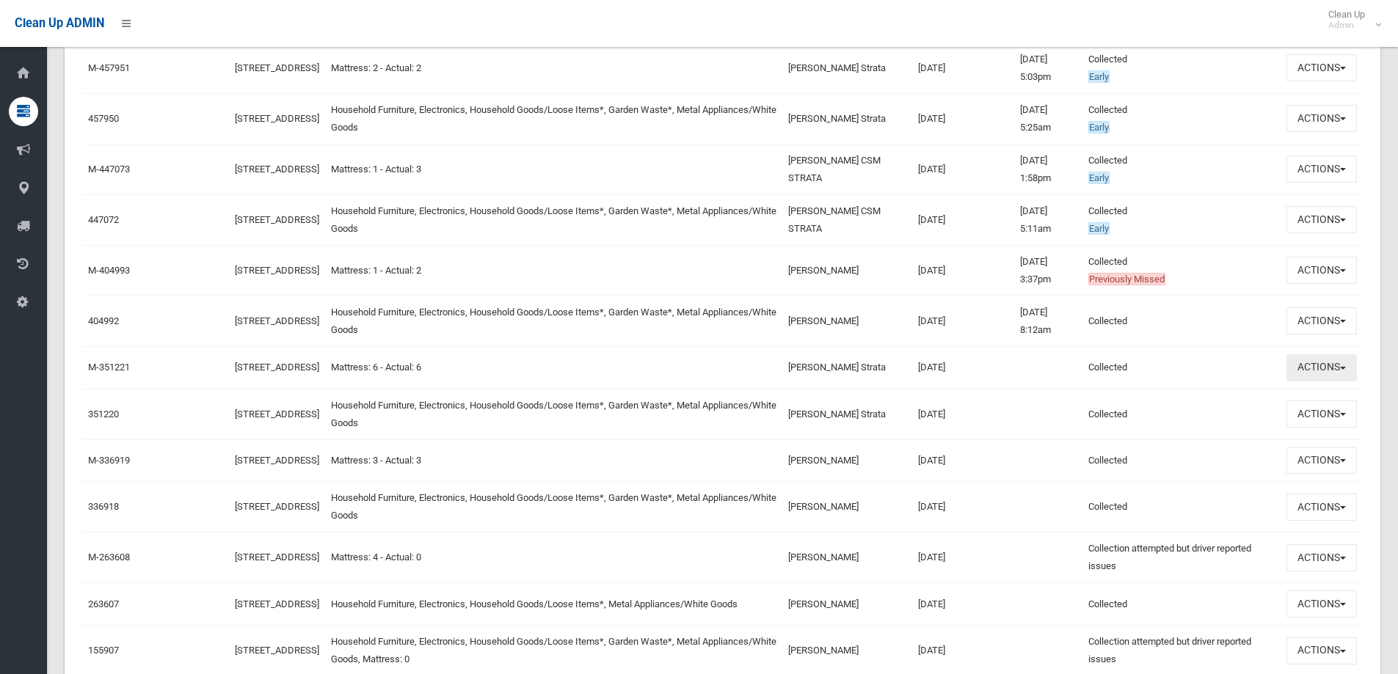
click at [1340, 370] on span "button" at bounding box center [1343, 368] width 6 height 3
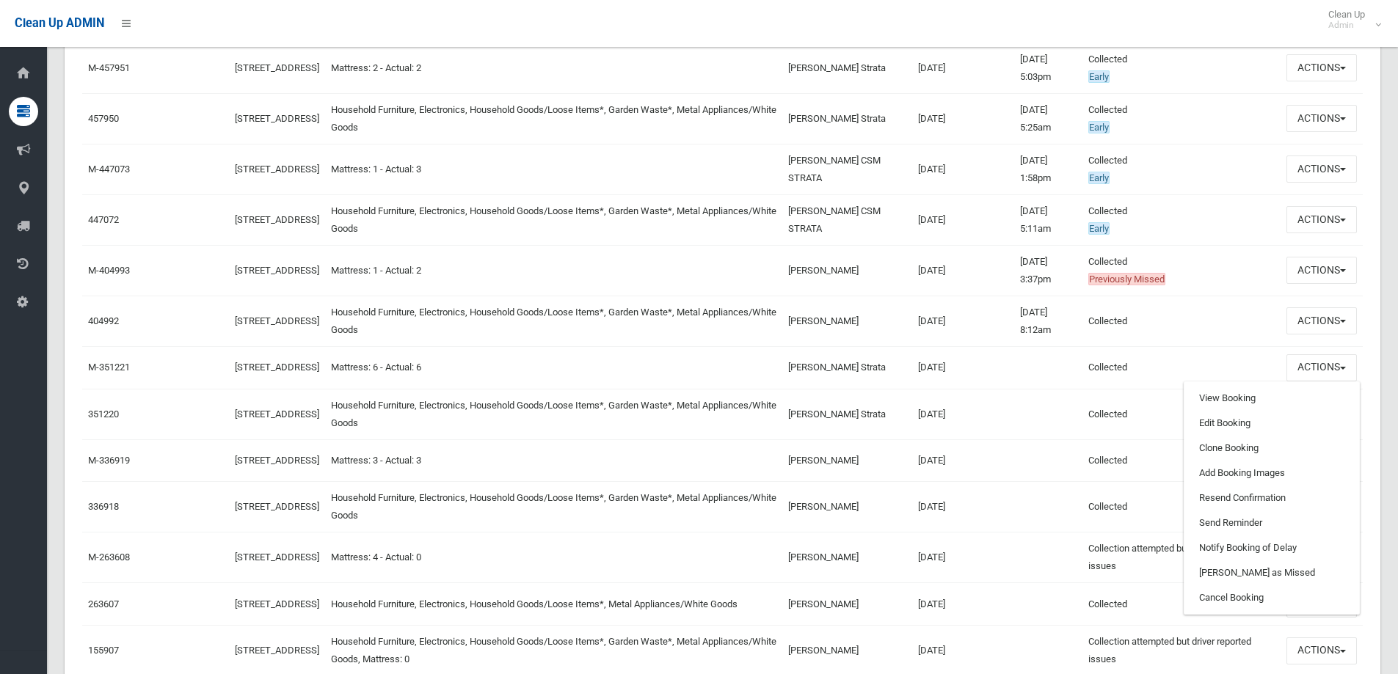
click at [1028, 389] on td at bounding box center [1048, 367] width 68 height 43
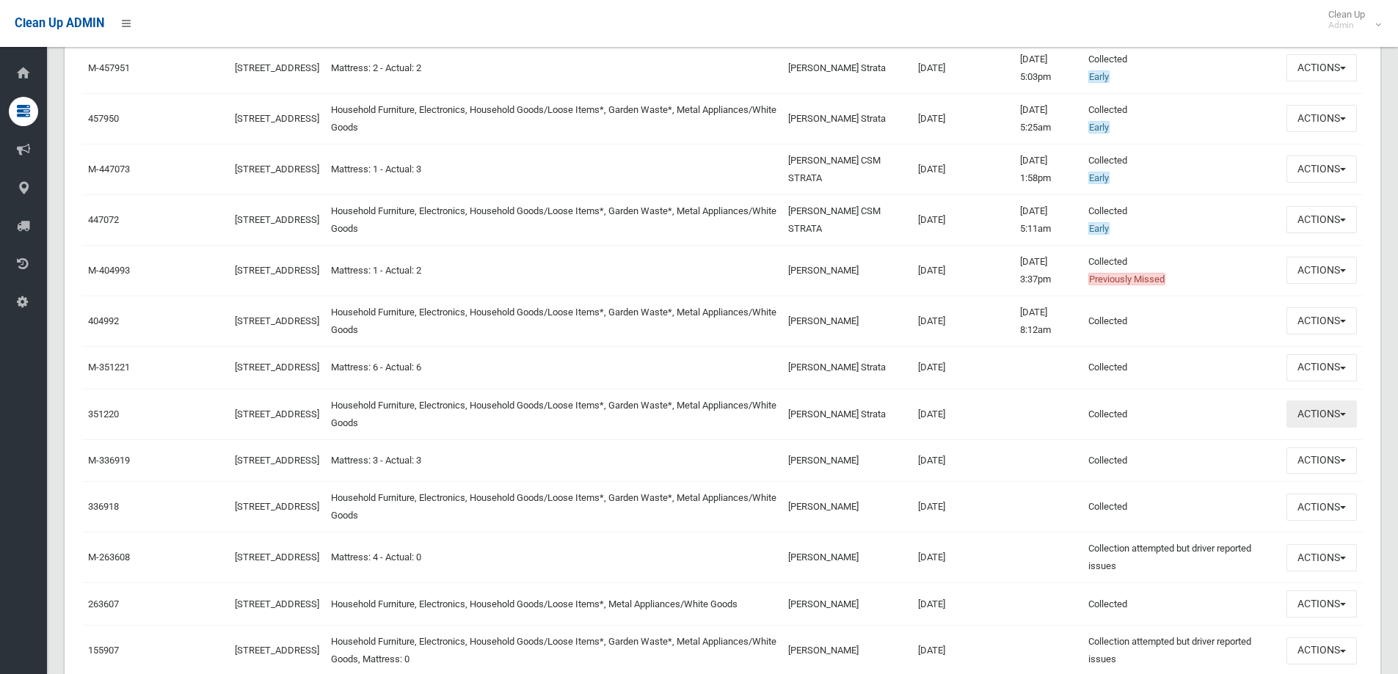
click at [1338, 423] on button "Actions" at bounding box center [1321, 414] width 70 height 27
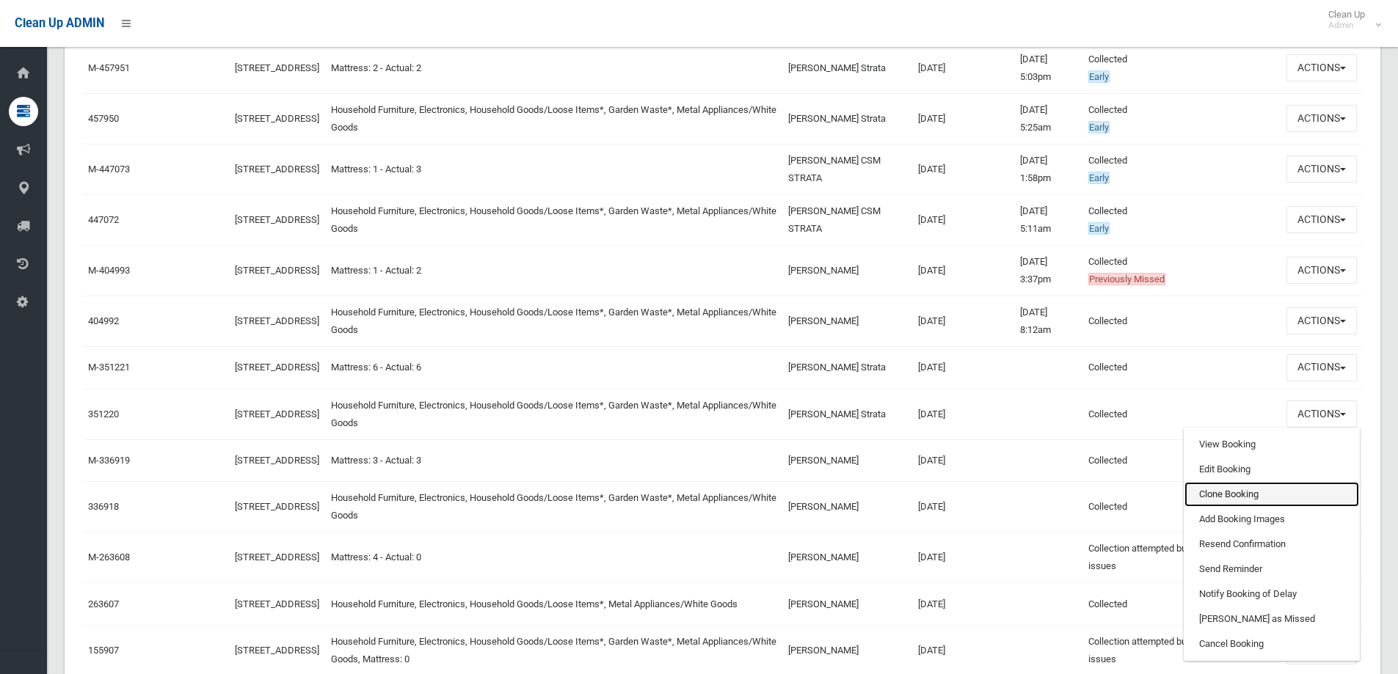
click at [1274, 500] on link "Clone Booking" at bounding box center [1271, 494] width 175 height 25
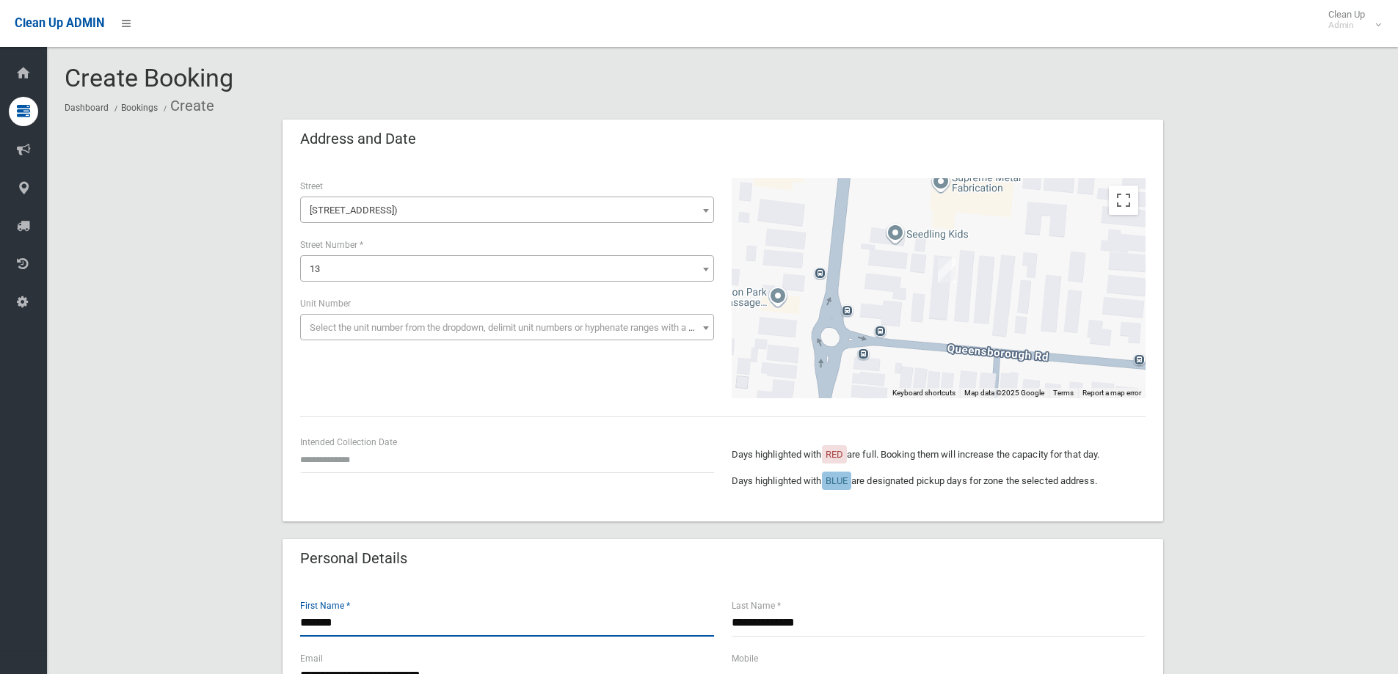
click at [361, 617] on input "*******" at bounding box center [507, 623] width 414 height 27
type input "*"
type input "*****"
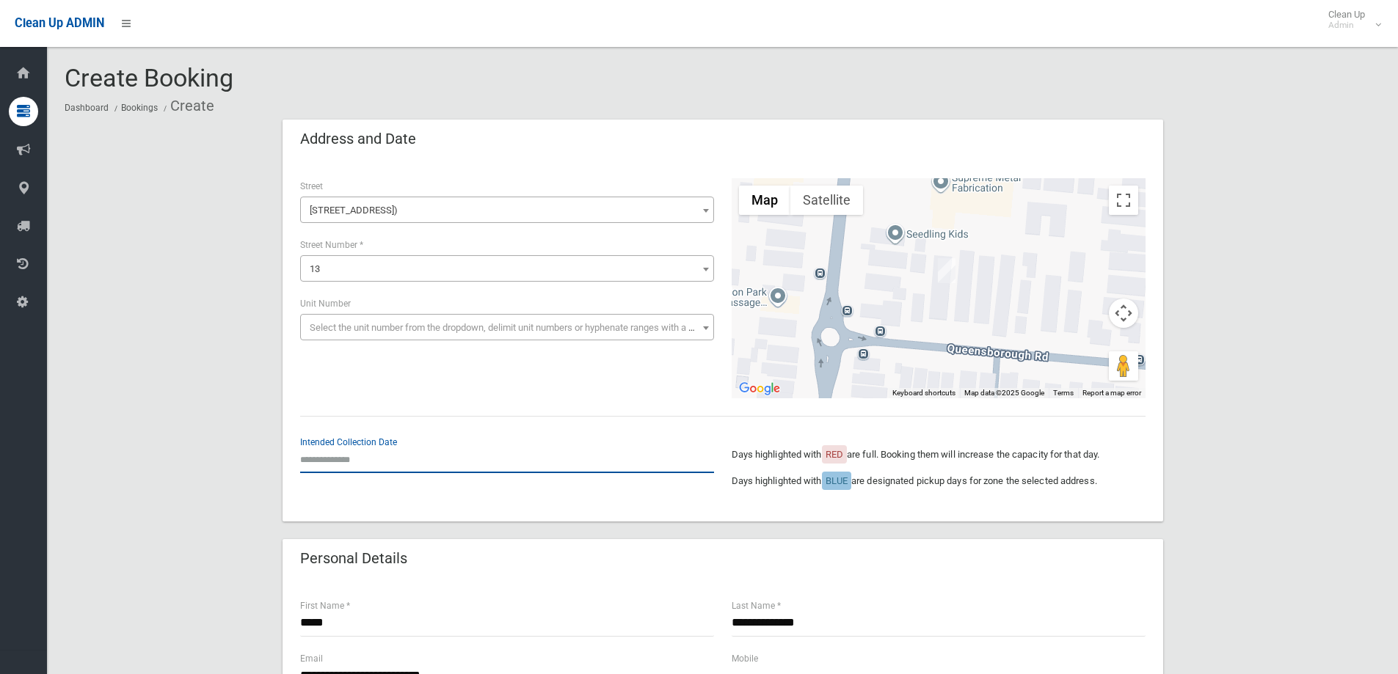
click at [328, 461] on input "text" at bounding box center [507, 459] width 414 height 27
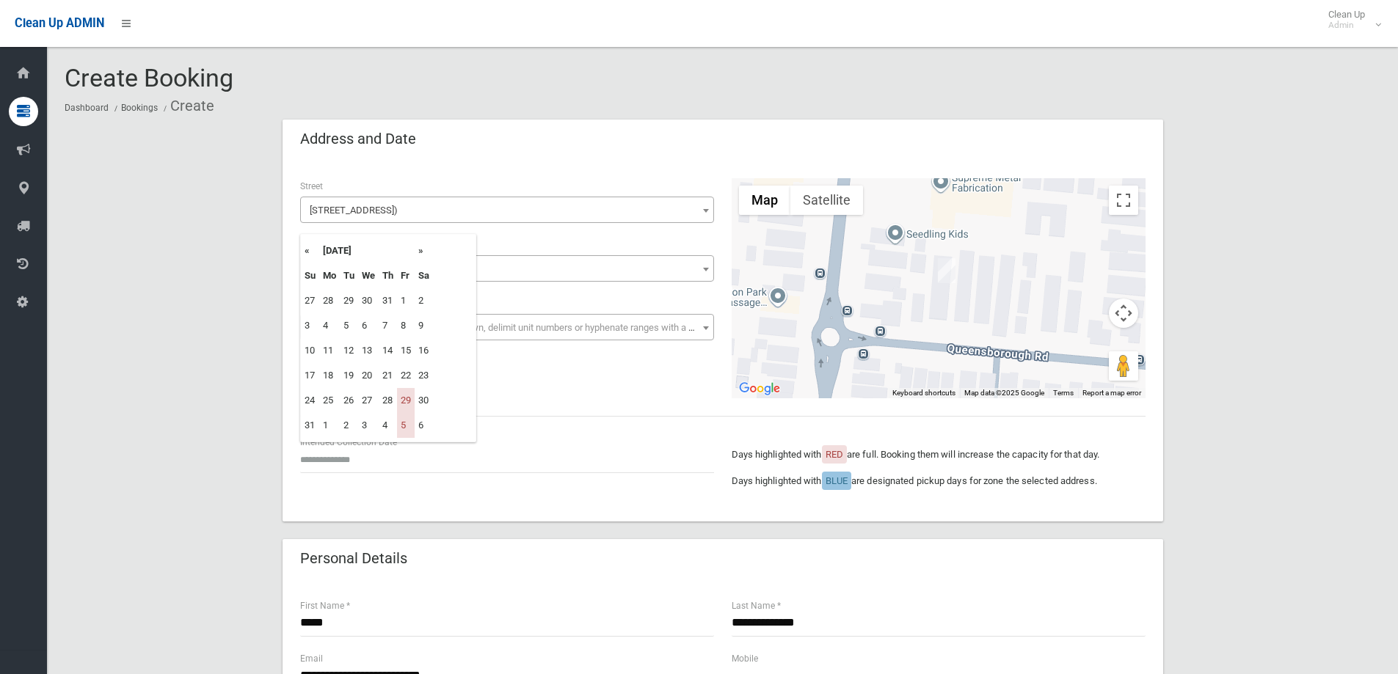
click at [421, 249] on th "»" at bounding box center [424, 250] width 18 height 25
click at [405, 326] on td "12" at bounding box center [406, 325] width 18 height 25
type input "**********"
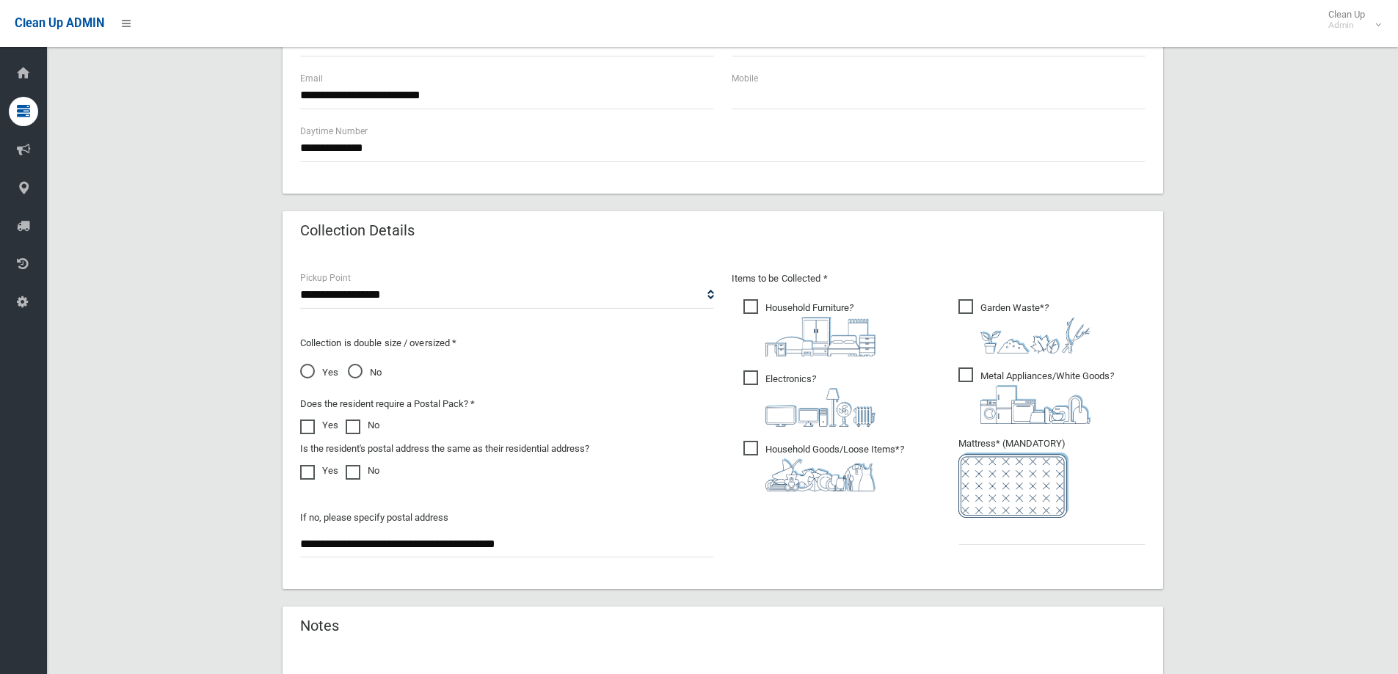
scroll to position [610, 0]
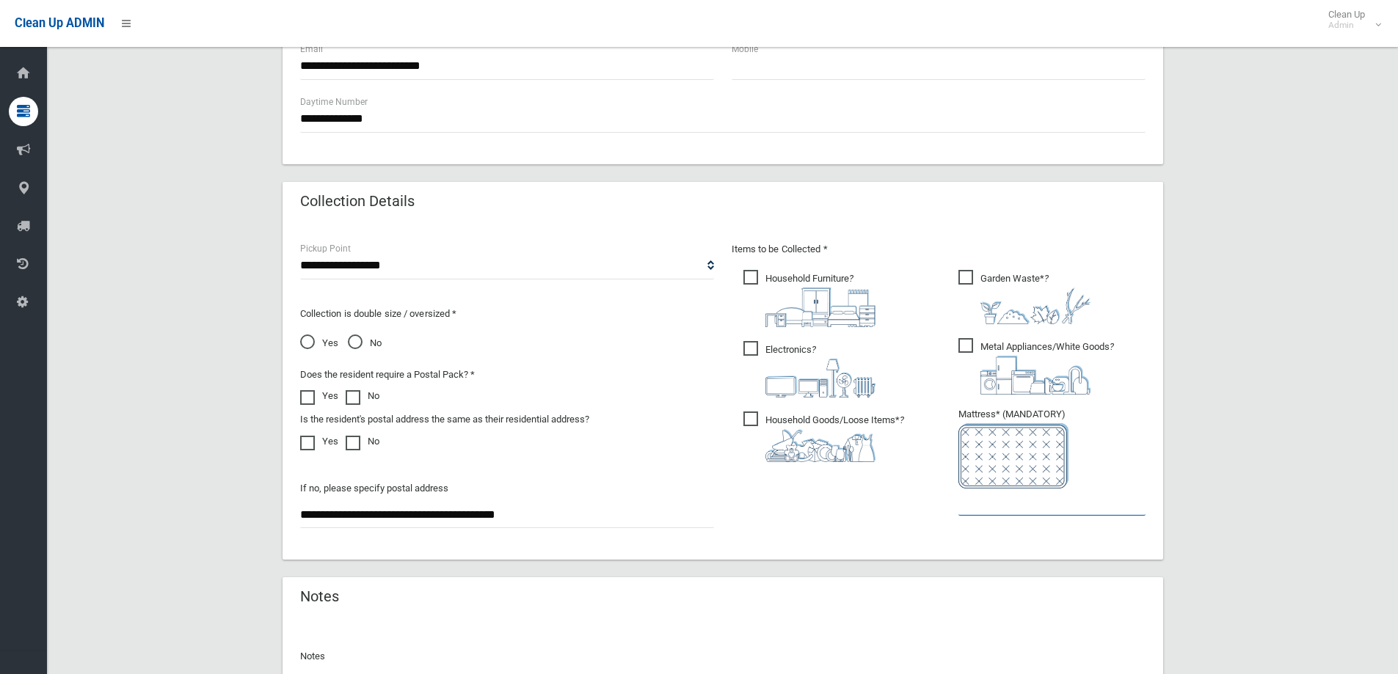
click at [1040, 509] on input "text" at bounding box center [1051, 502] width 187 height 27
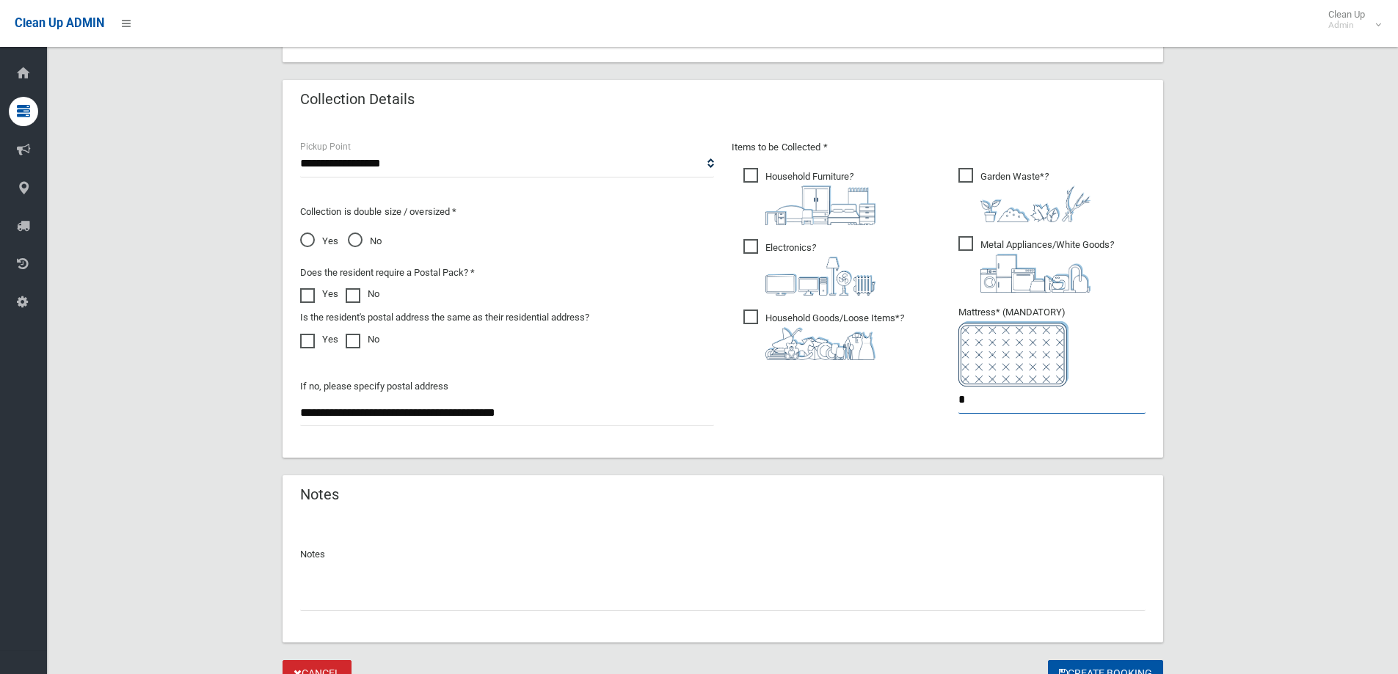
scroll to position [778, 0]
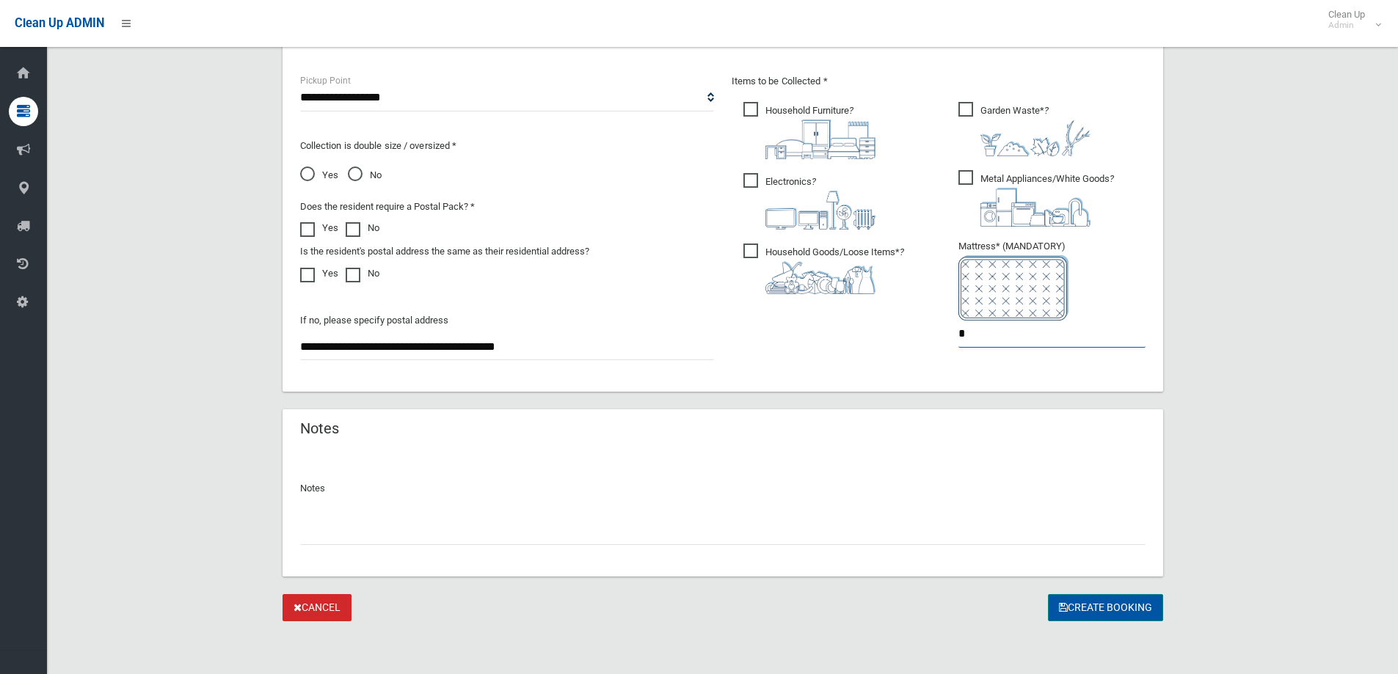
type input "*"
click at [1087, 612] on button "Create Booking" at bounding box center [1105, 607] width 115 height 27
